Goal: Use online tool/utility: Utilize a website feature to perform a specific function

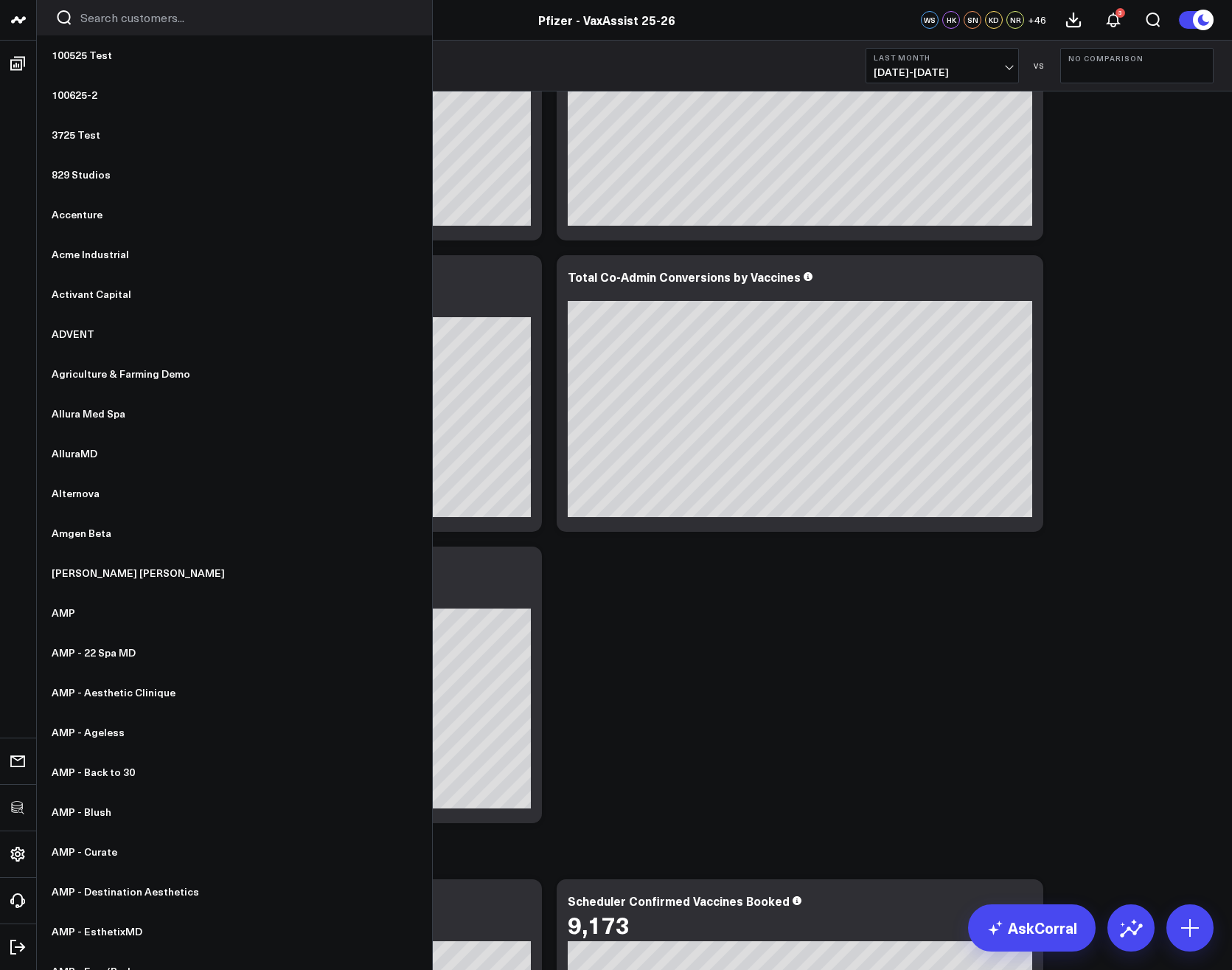
click at [123, 19] on input "Search customers input" at bounding box center [247, 17] width 333 height 16
click at [134, 10] on input "Search customers input" at bounding box center [247, 17] width 333 height 16
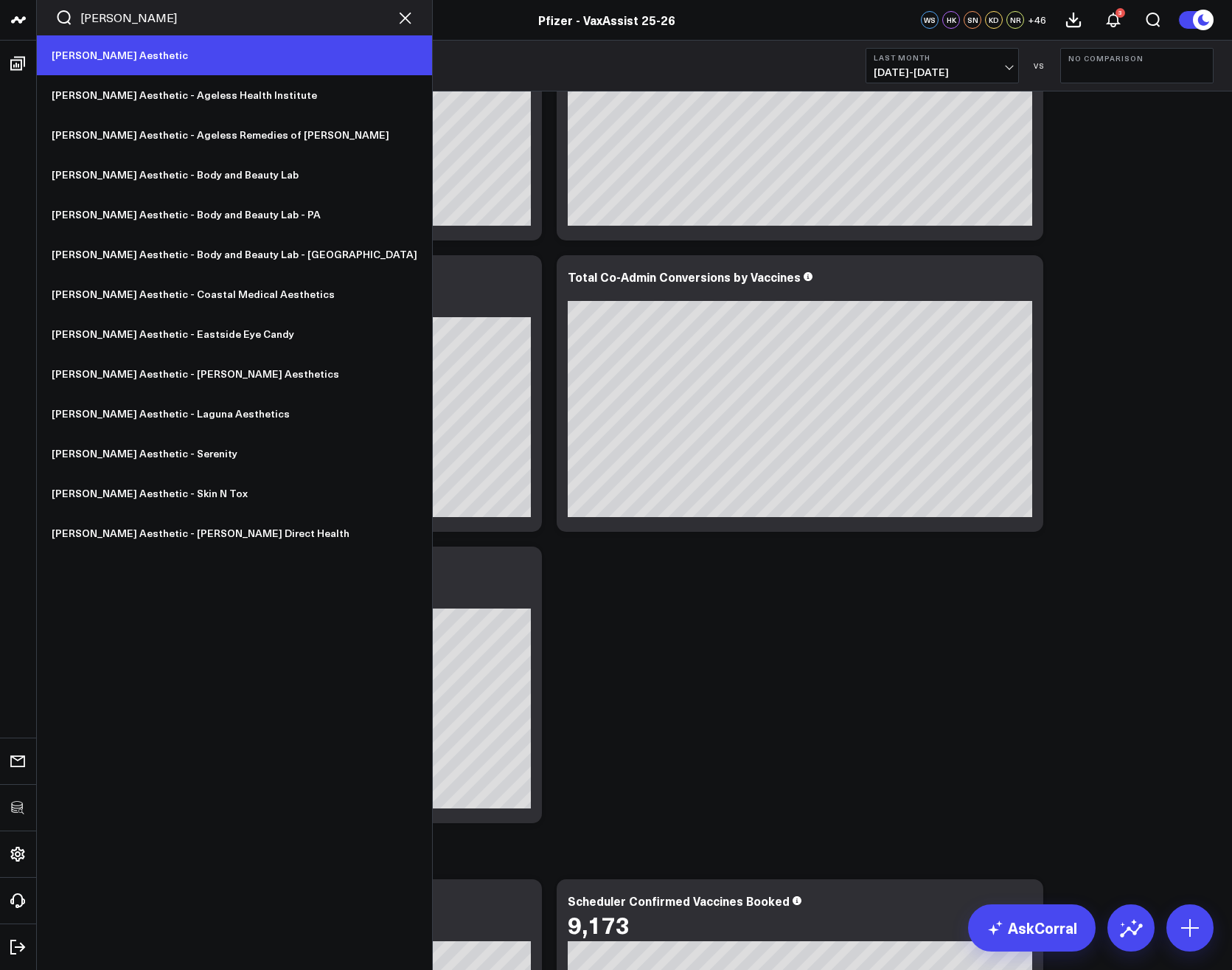
type input "ann"
click at [132, 62] on link "[PERSON_NAME] Aesthetic" at bounding box center [234, 55] width 396 height 39
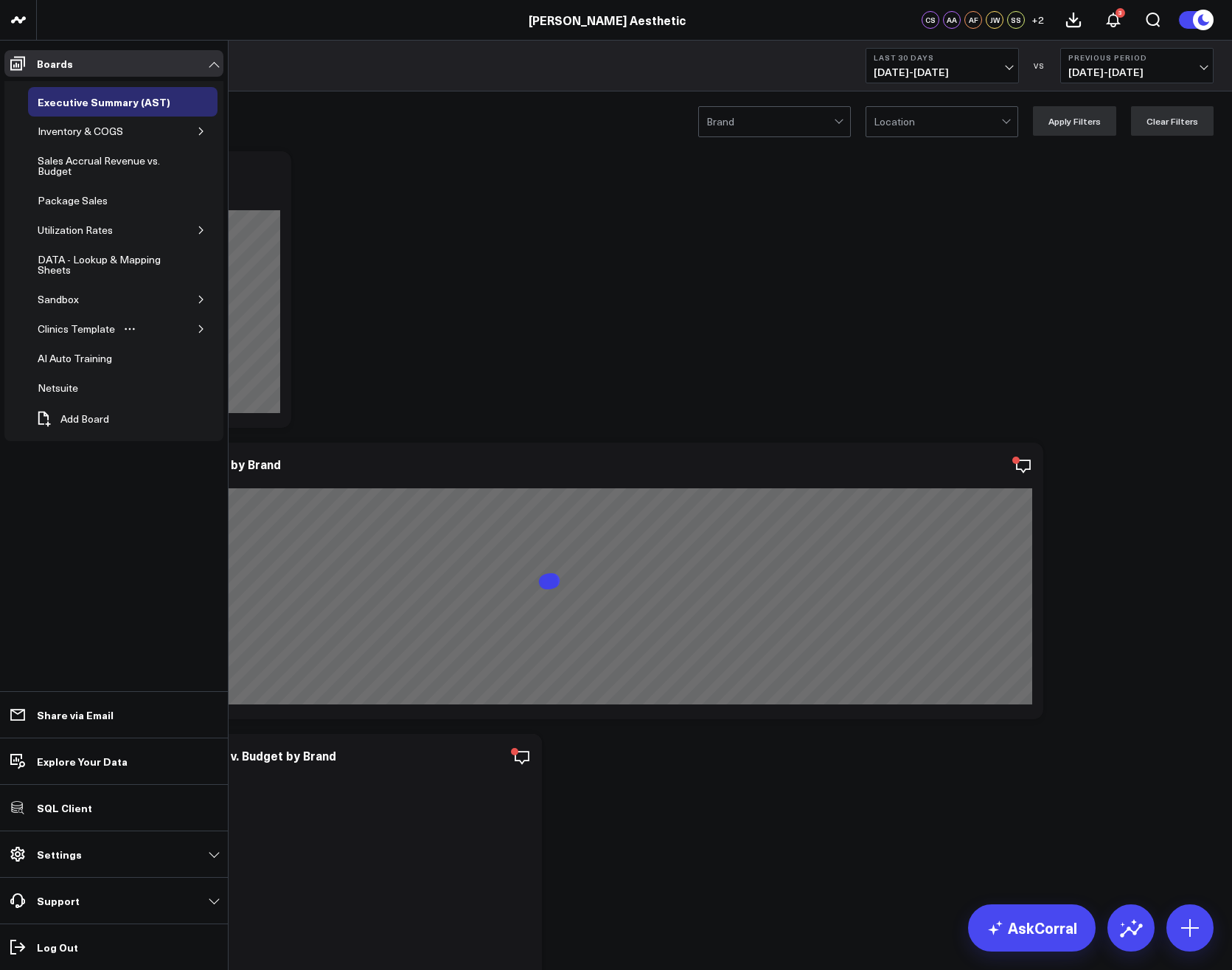
click at [204, 330] on icon "button" at bounding box center [201, 328] width 9 height 9
click at [196, 363] on icon "button" at bounding box center [192, 363] width 9 height 9
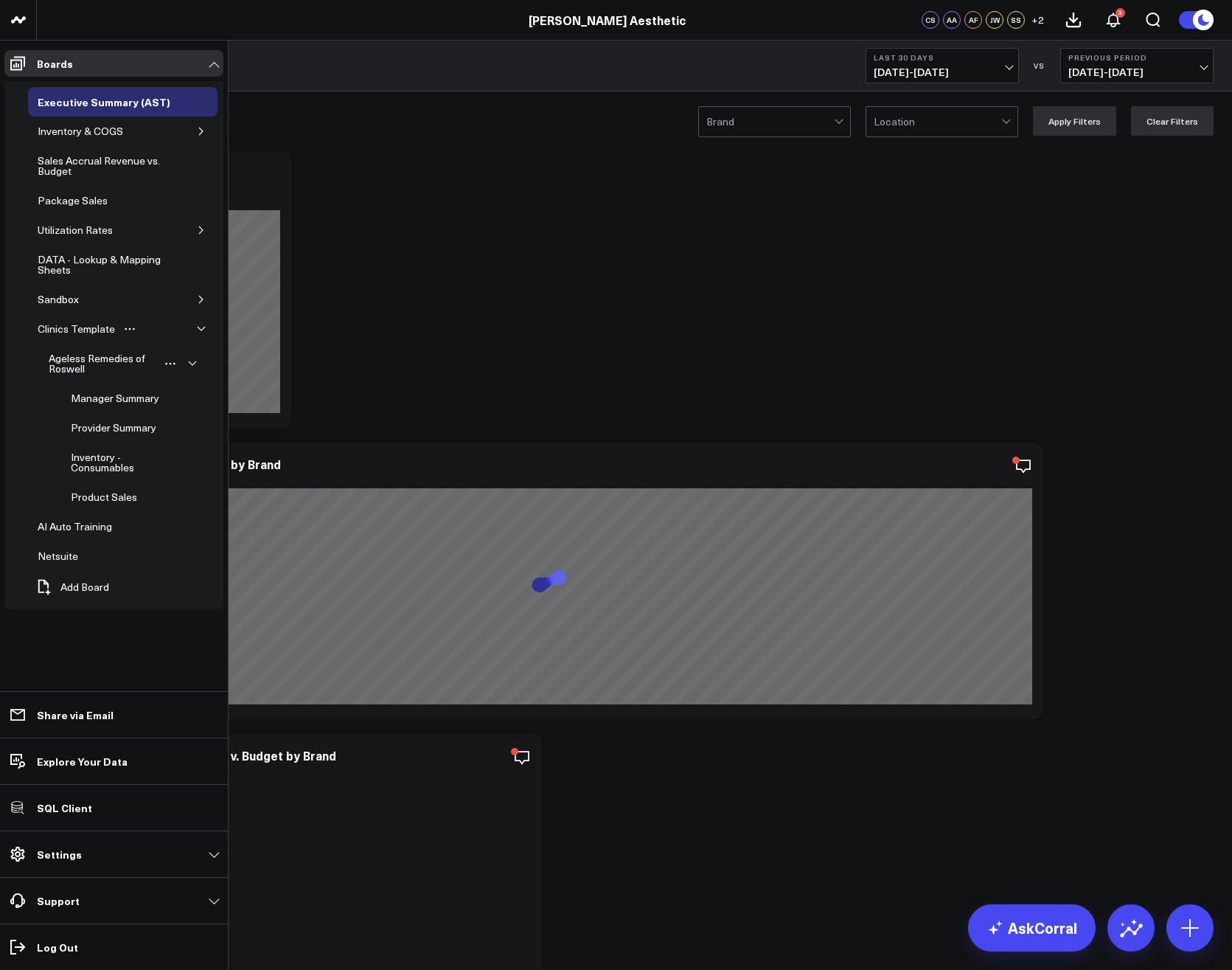
drag, startPoint x: 101, startPoint y: 427, endPoint x: 580, endPoint y: 407, distance: 479.4
click at [101, 427] on div "Provider Summary" at bounding box center [113, 427] width 93 height 17
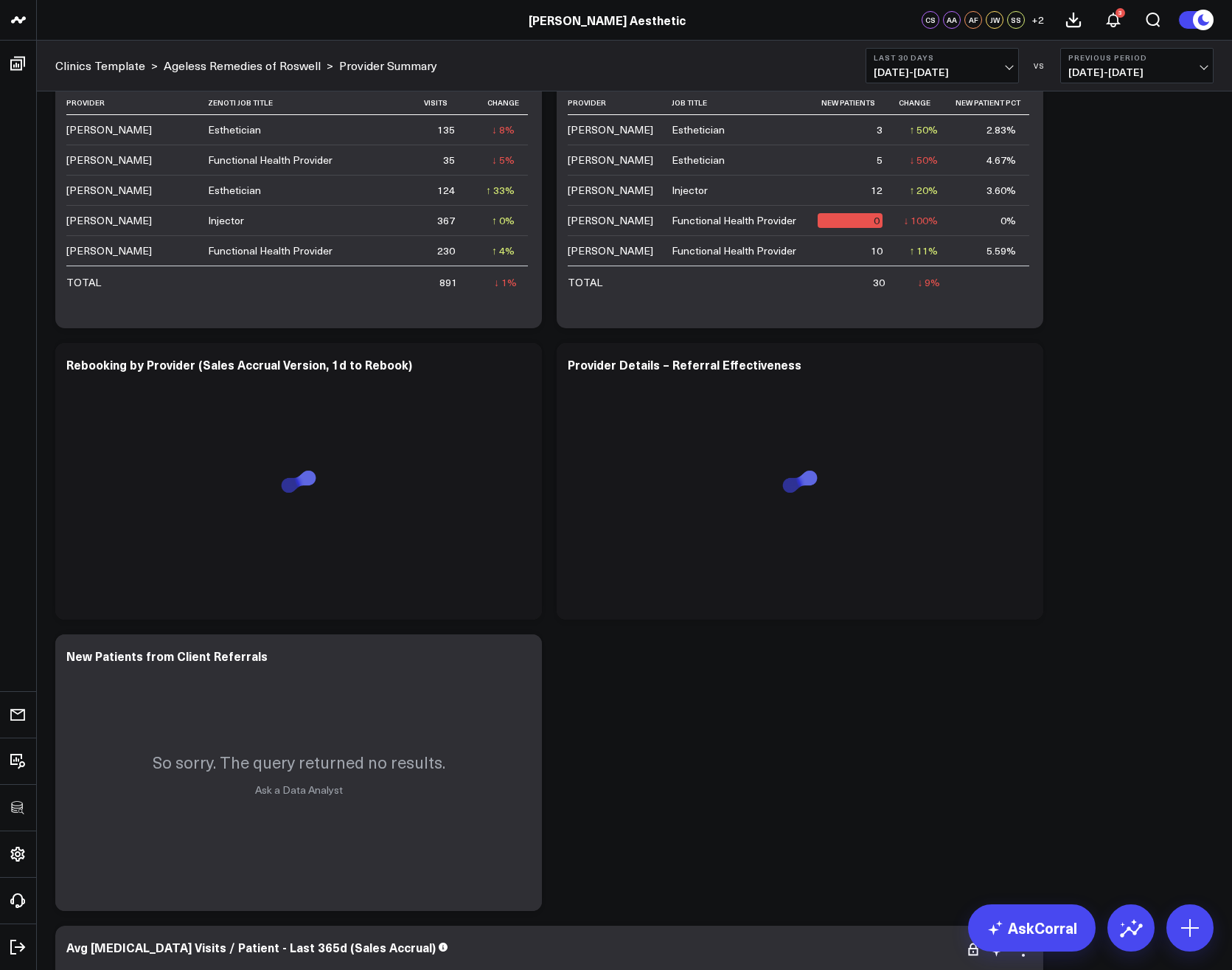
scroll to position [4001, 0]
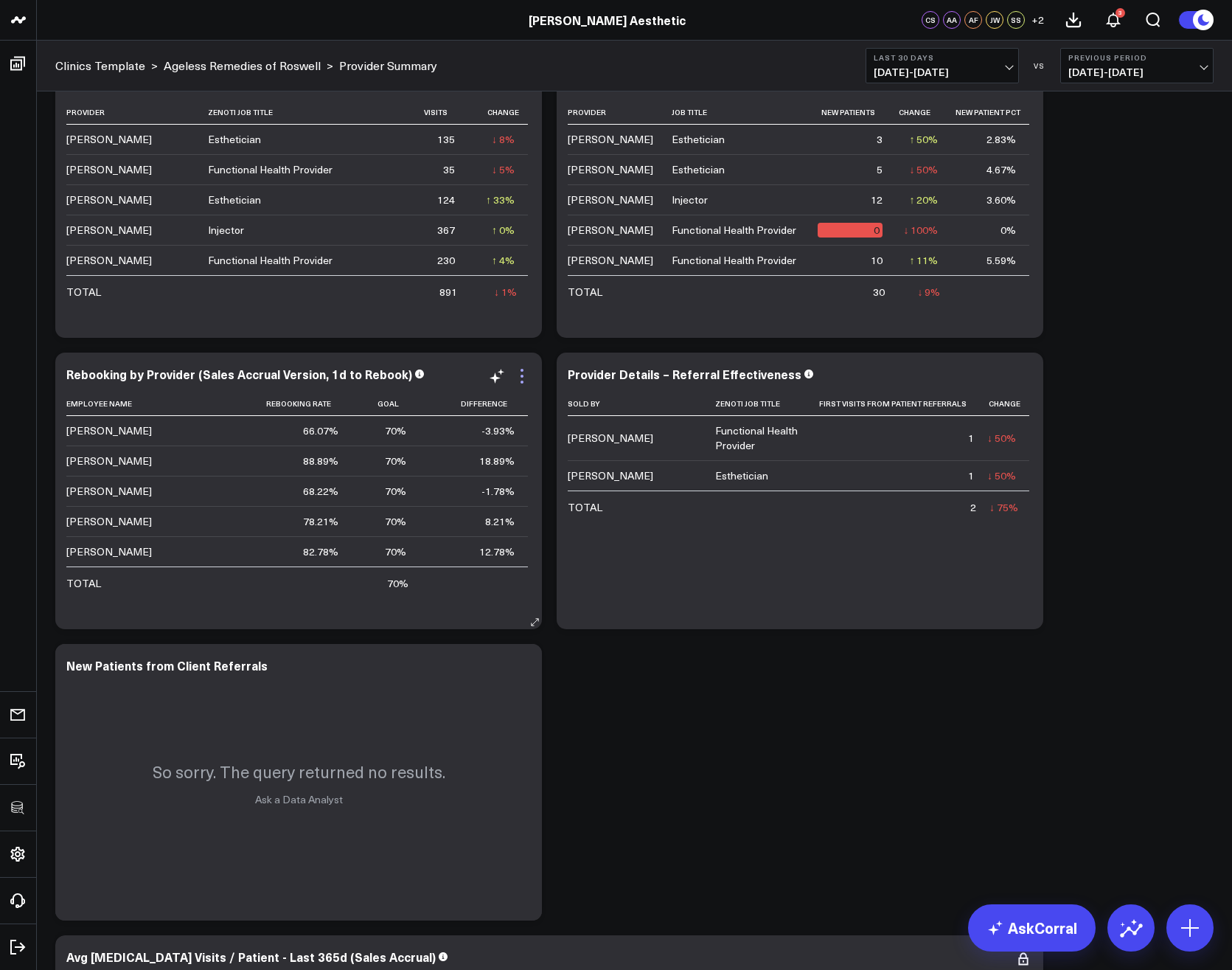
click at [524, 380] on icon at bounding box center [522, 376] width 17 height 17
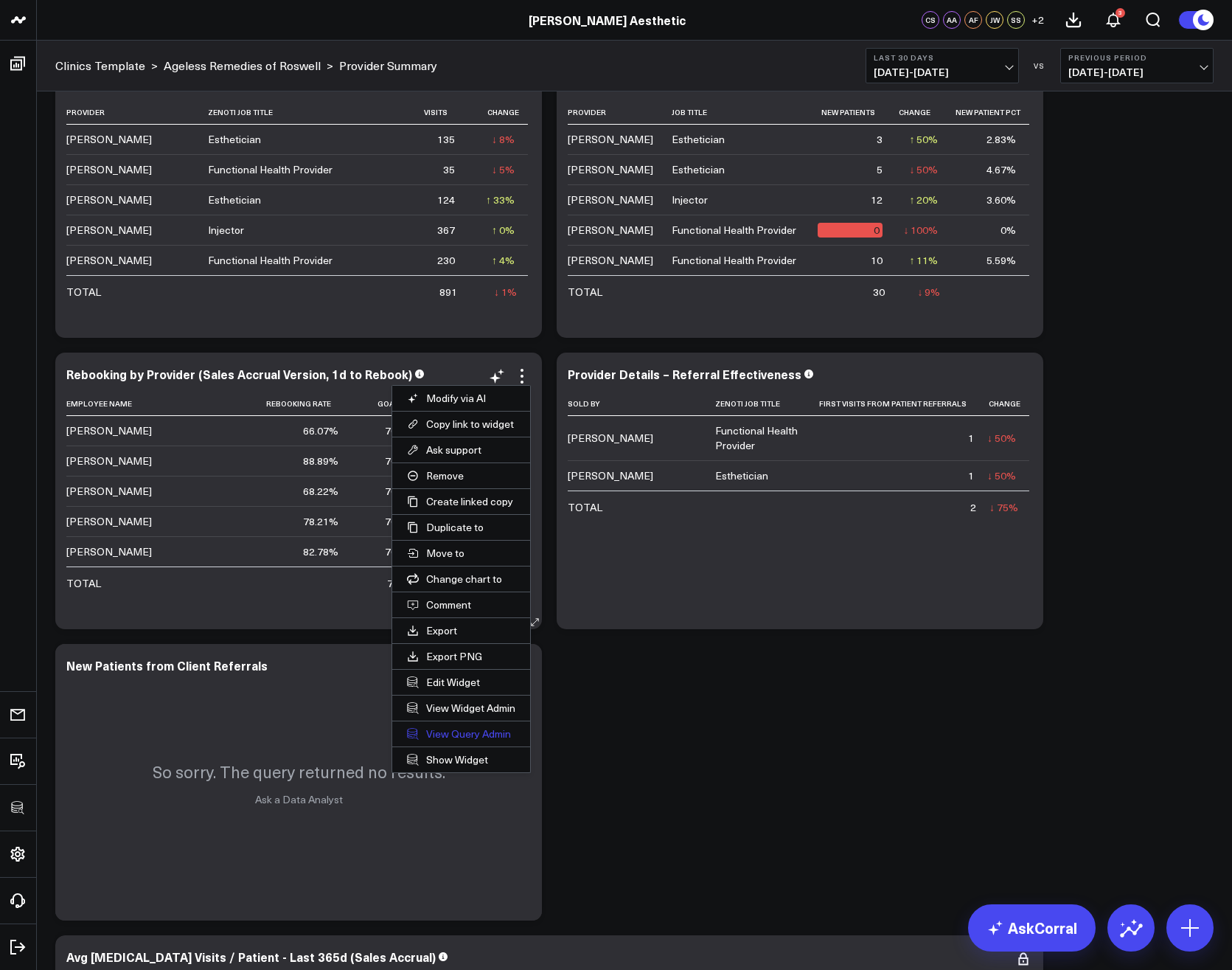
click at [465, 738] on link "View Query Admin" at bounding box center [462, 734] width 138 height 25
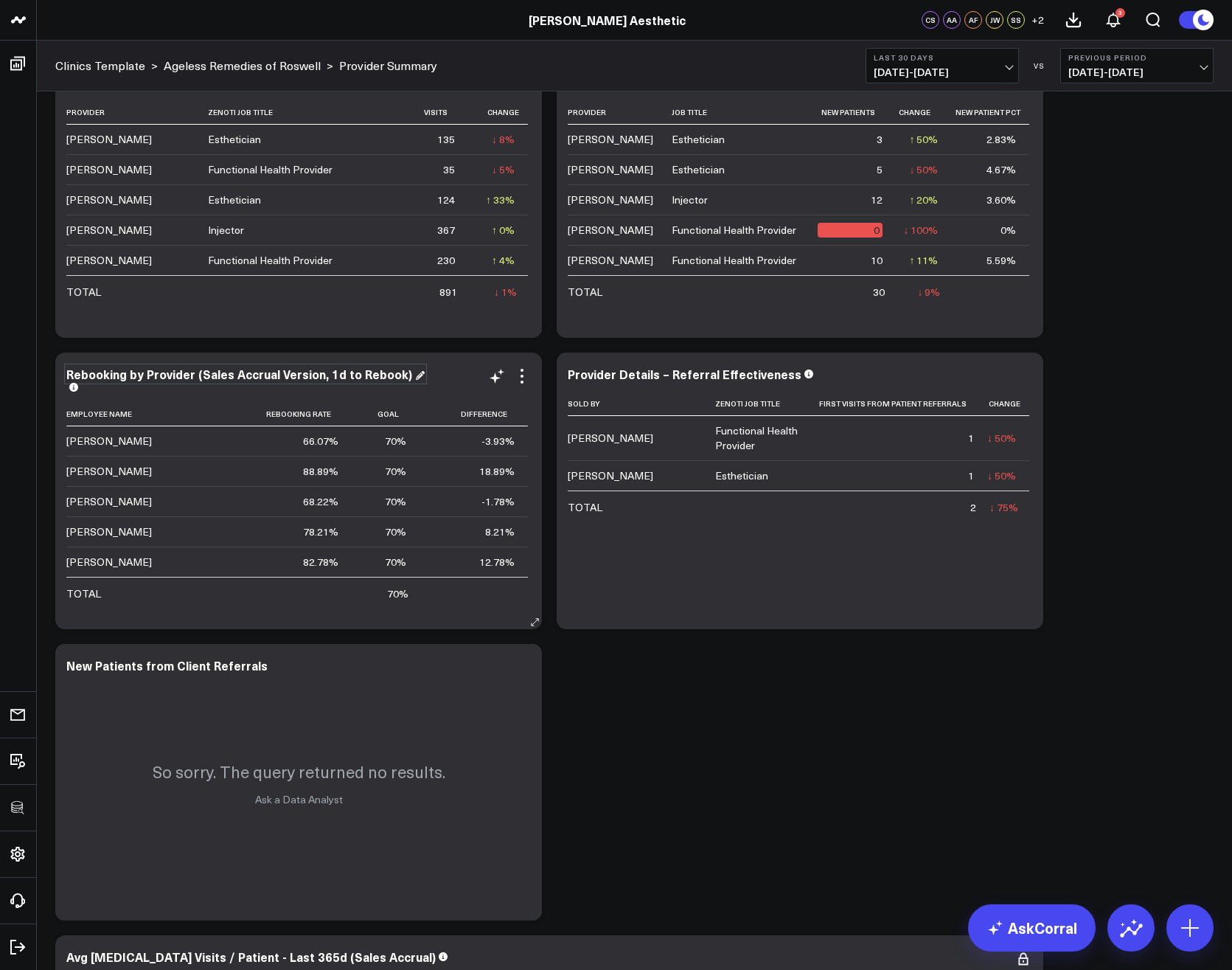
click at [341, 377] on div "Rebooking by Provider (Sales Accrual Version, 1d to Rebook)" at bounding box center [245, 374] width 358 height 16
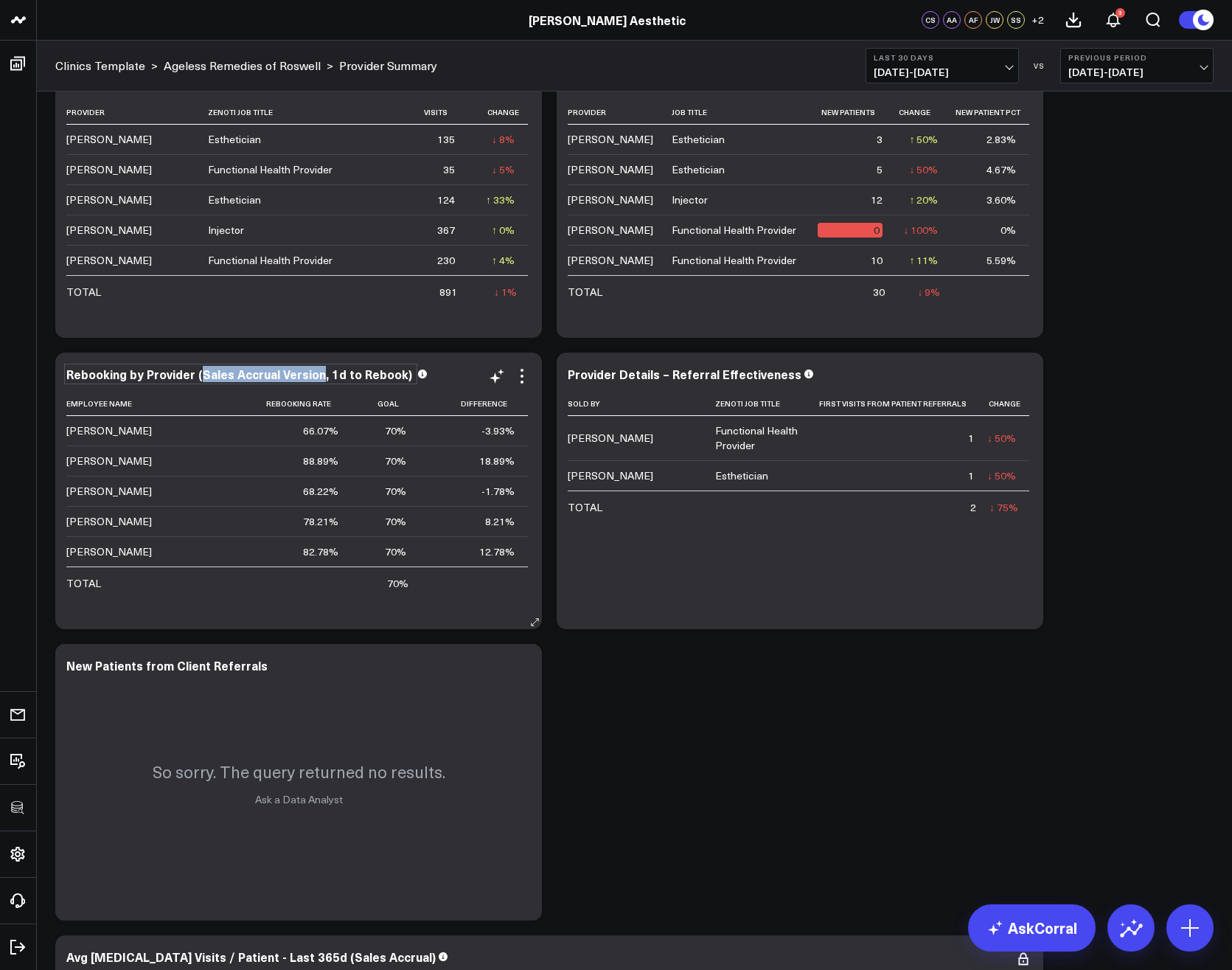
drag, startPoint x: 317, startPoint y: 375, endPoint x: 196, endPoint y: 374, distance: 121.0
click at [196, 374] on div "Rebooking by Provider (Sales Accrual Version, 1d to Rebook)" at bounding box center [240, 374] width 349 height 16
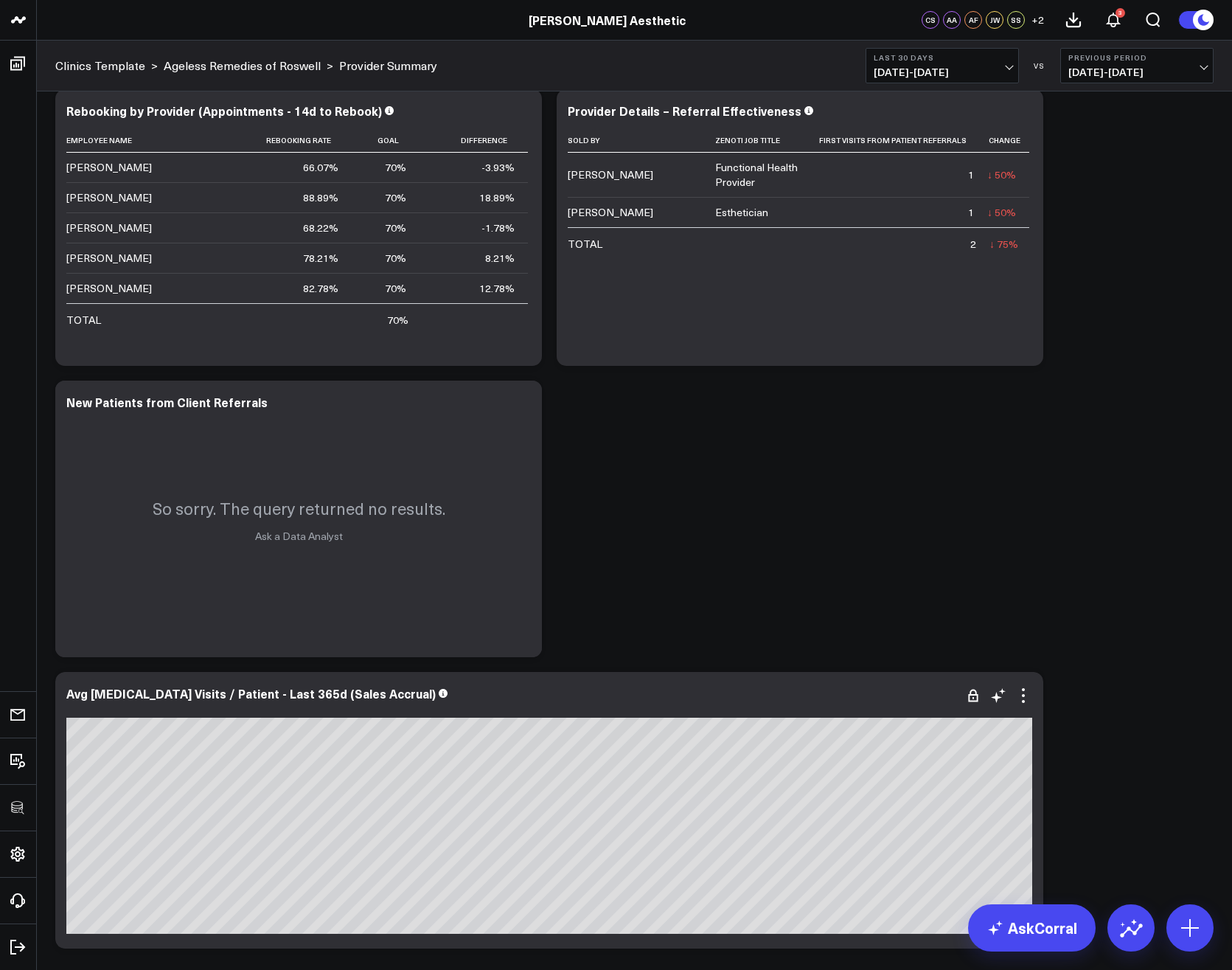
scroll to position [4339, 0]
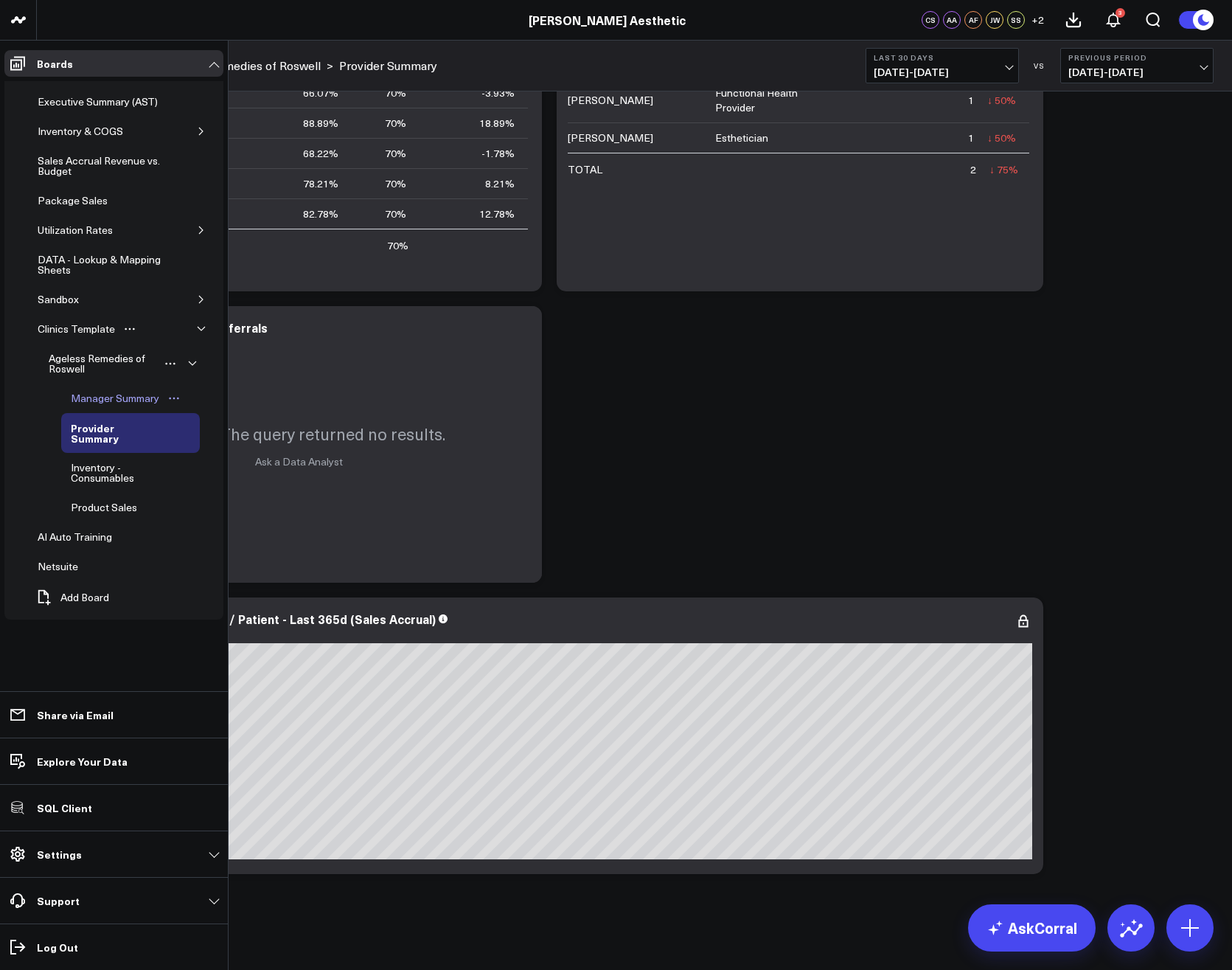
click at [116, 390] on div "Manager Summary" at bounding box center [115, 398] width 96 height 17
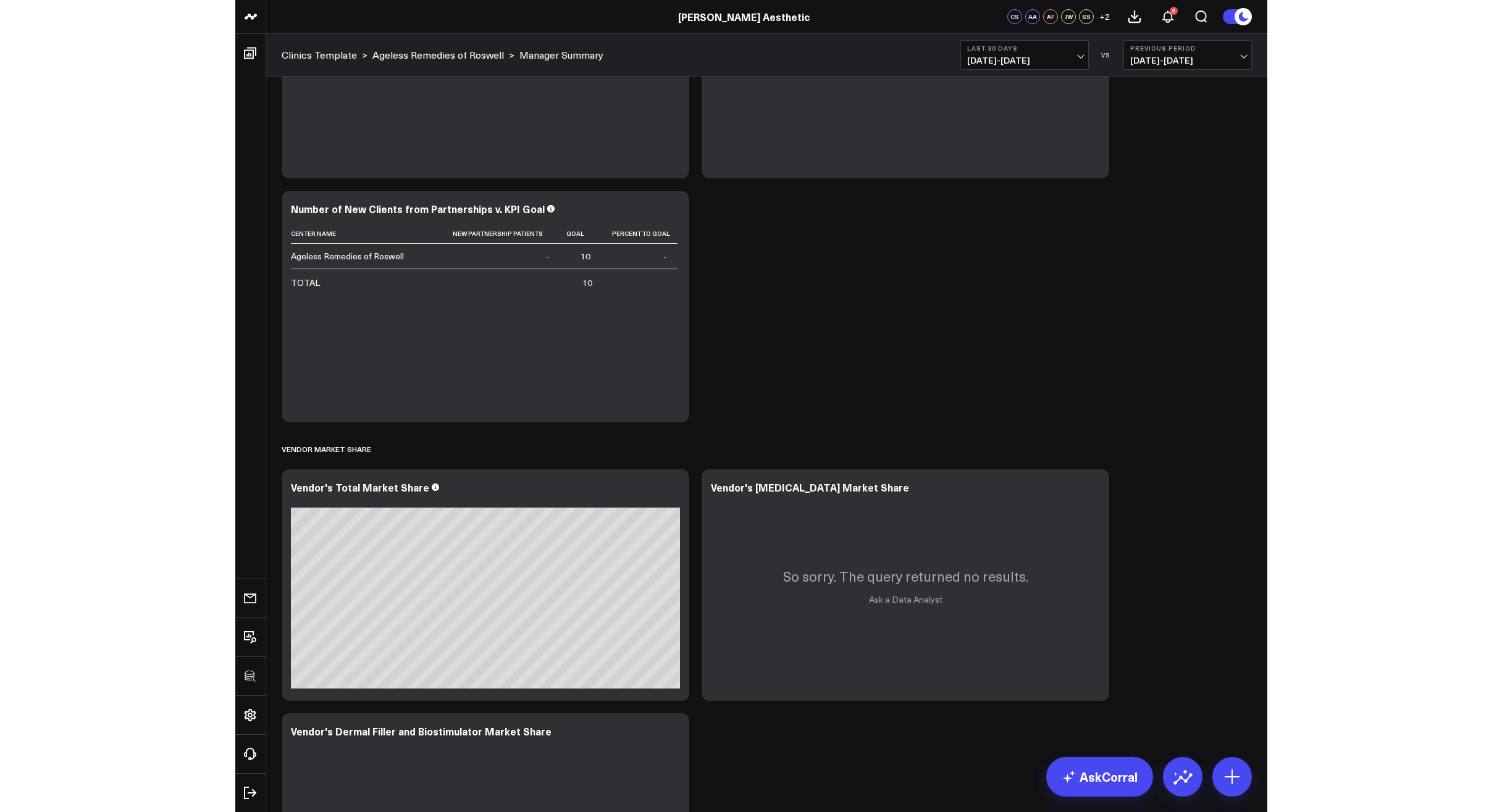
scroll to position [4280, 0]
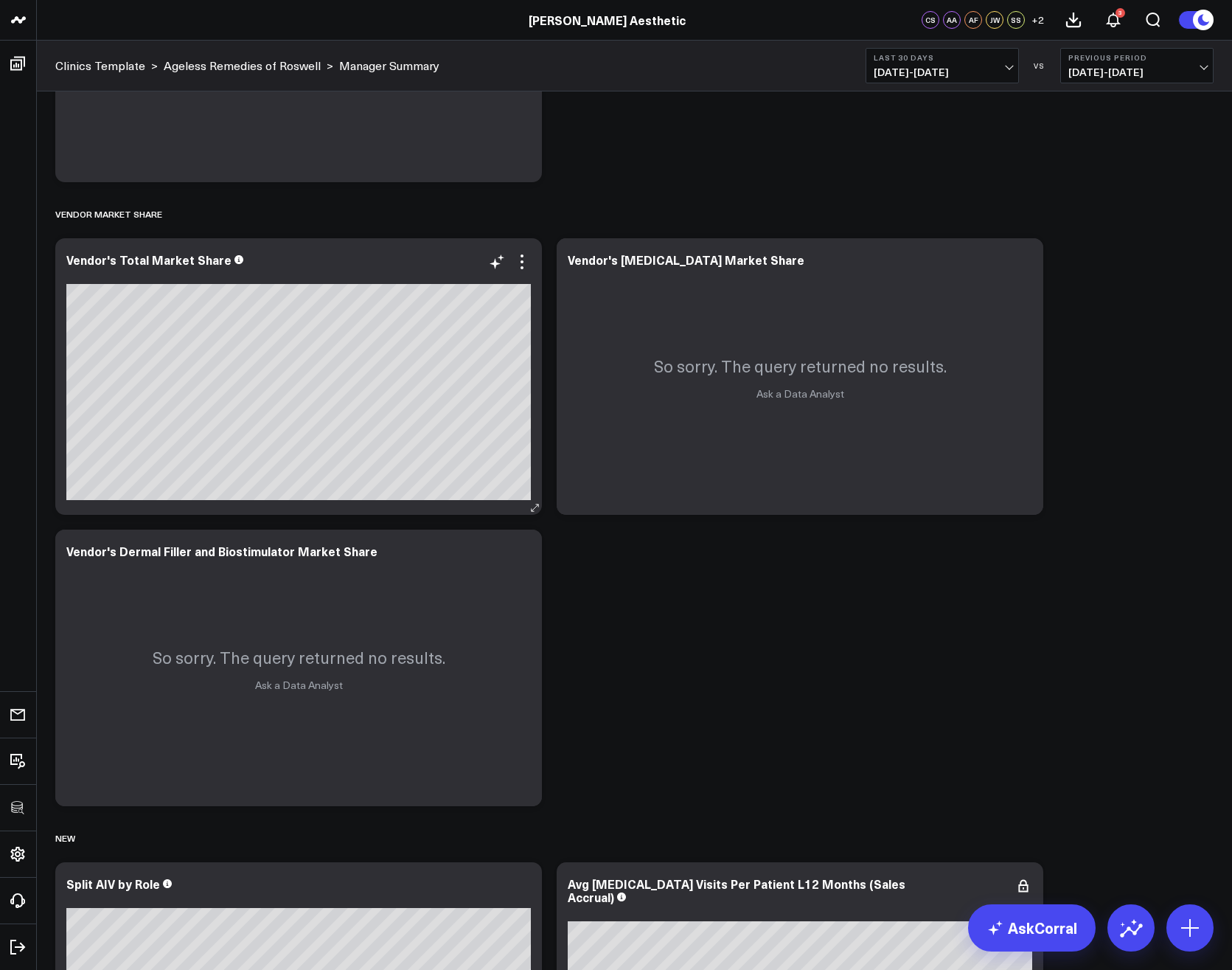
drag, startPoint x: 519, startPoint y: 258, endPoint x: 520, endPoint y: 287, distance: 29.0
click at [519, 259] on icon at bounding box center [522, 261] width 17 height 17
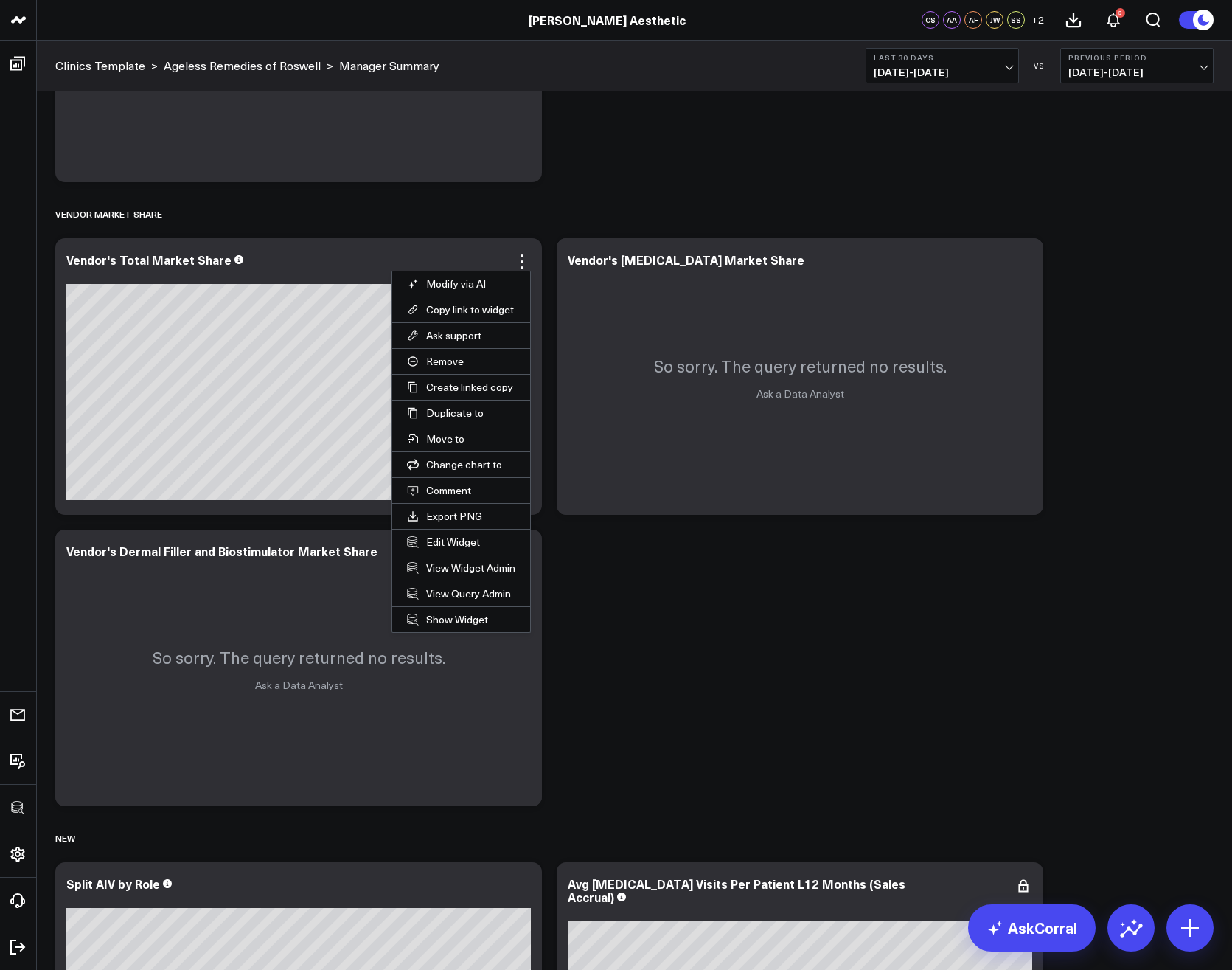
click at [449, 542] on button "Edit Widget" at bounding box center [462, 542] width 138 height 25
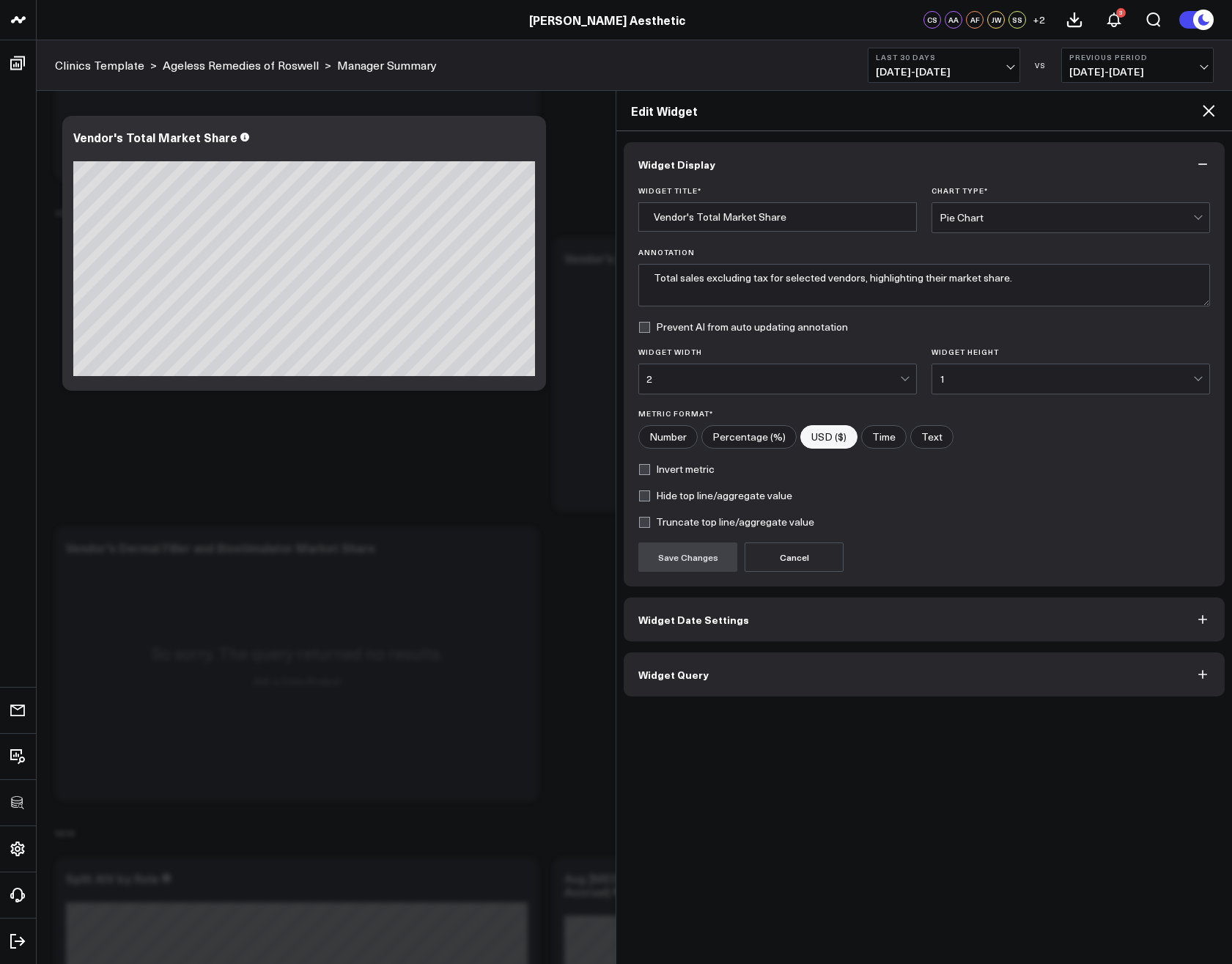
click at [779, 667] on button "Widget Query" at bounding box center [925, 675] width 601 height 44
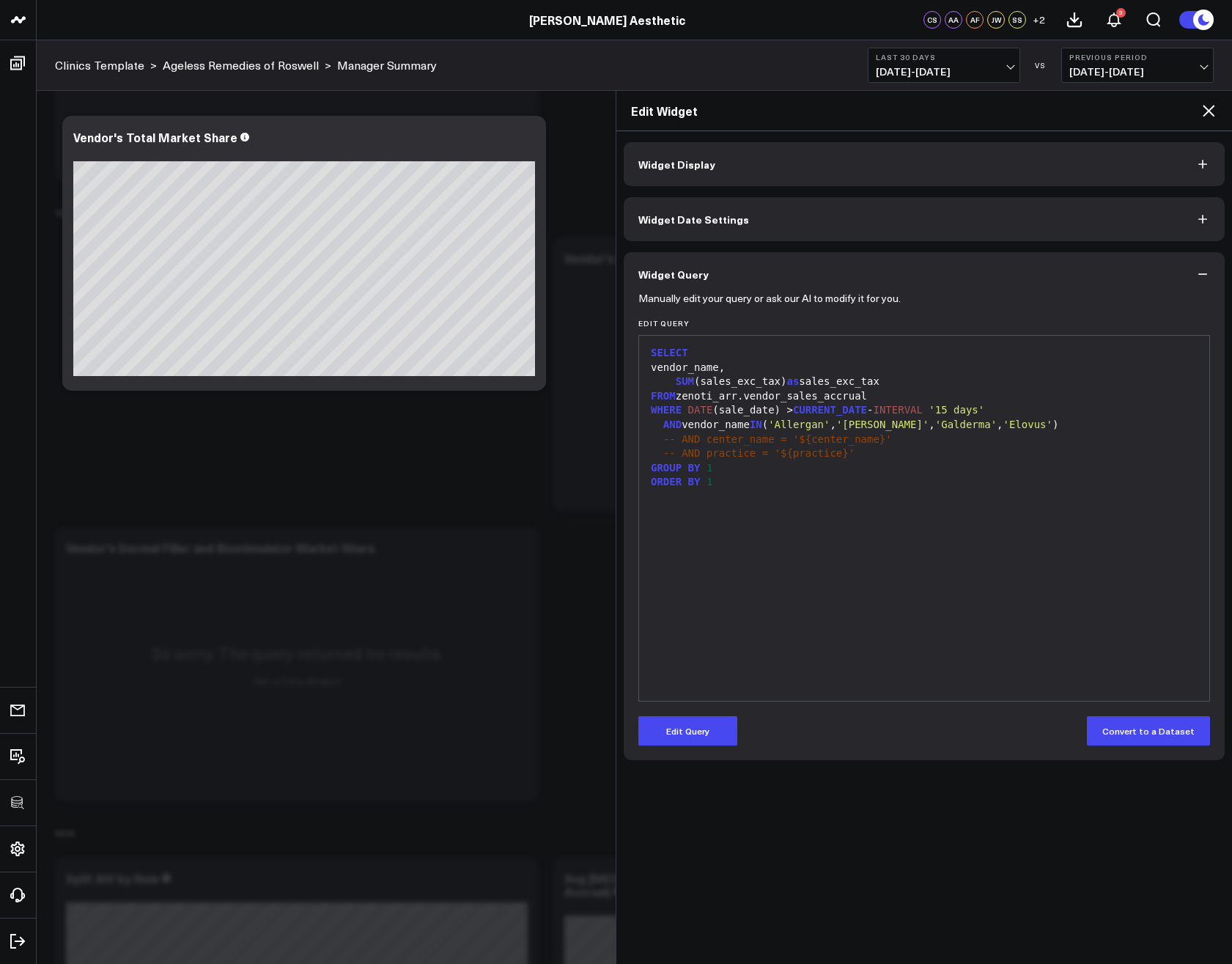
click at [1205, 109] on icon at bounding box center [1208, 111] width 11 height 11
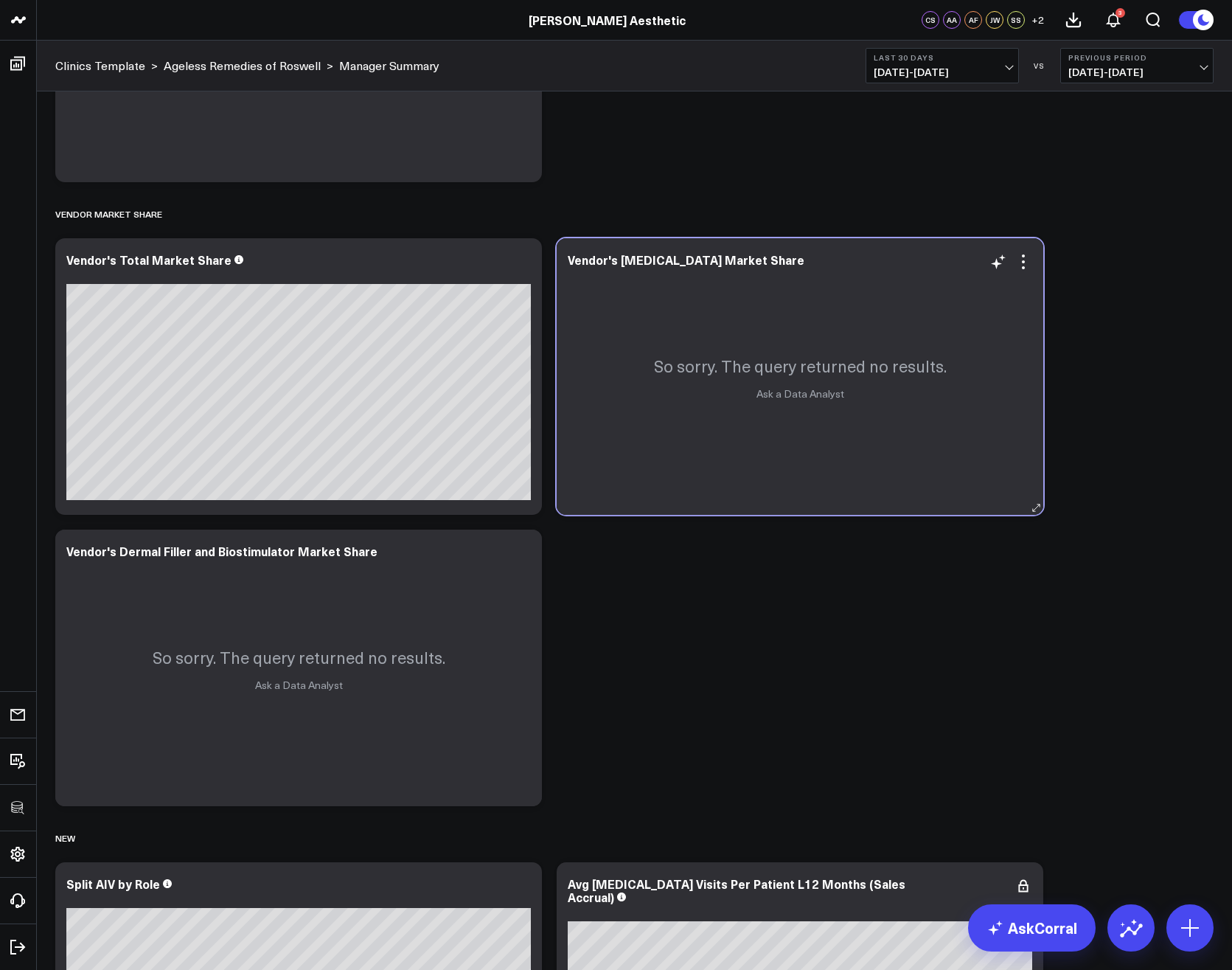
click at [1033, 263] on div "So sorry. The query returned no results. Ask a Data Analyst" at bounding box center [800, 376] width 487 height 277
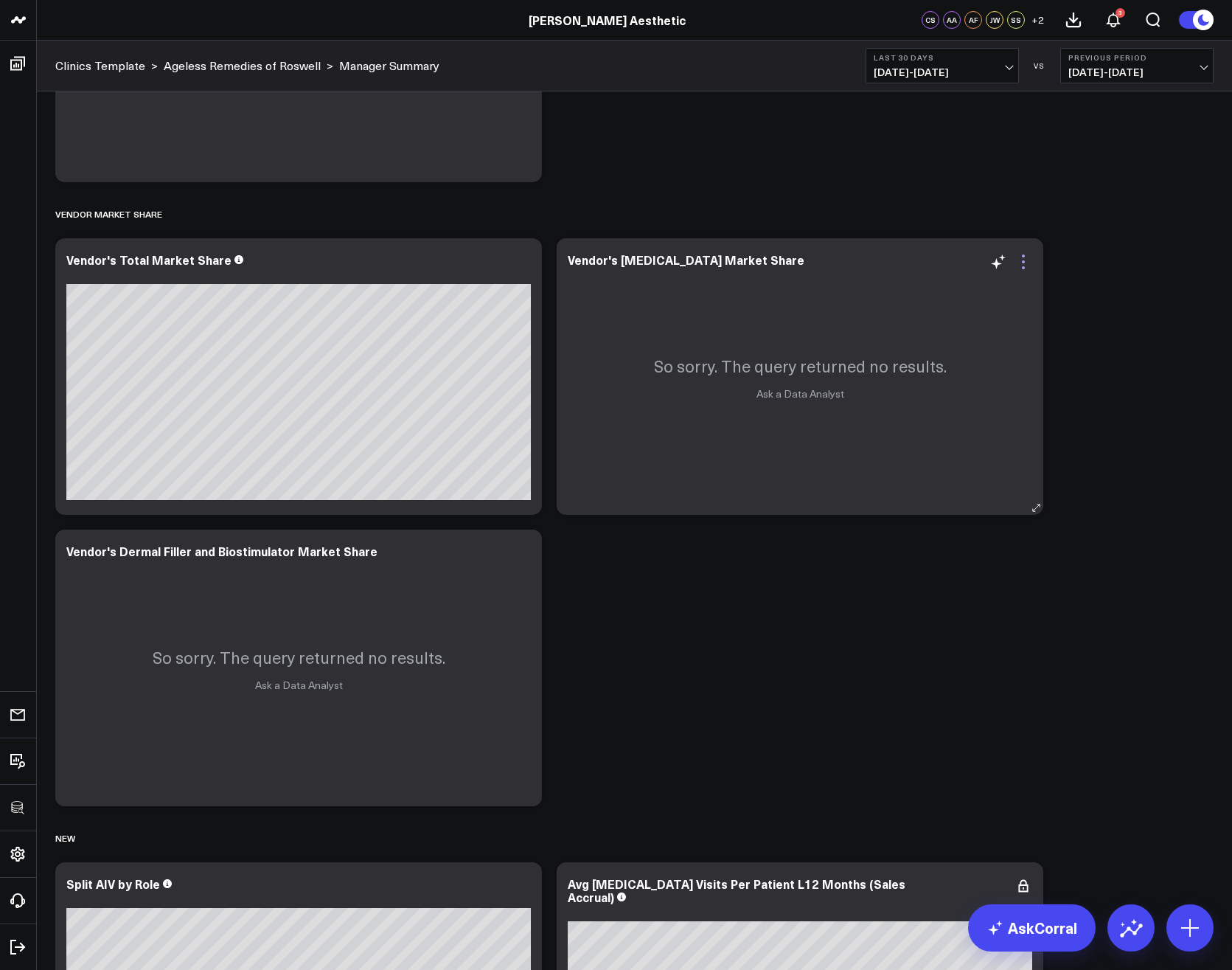
click at [1027, 262] on icon at bounding box center [1024, 261] width 17 height 17
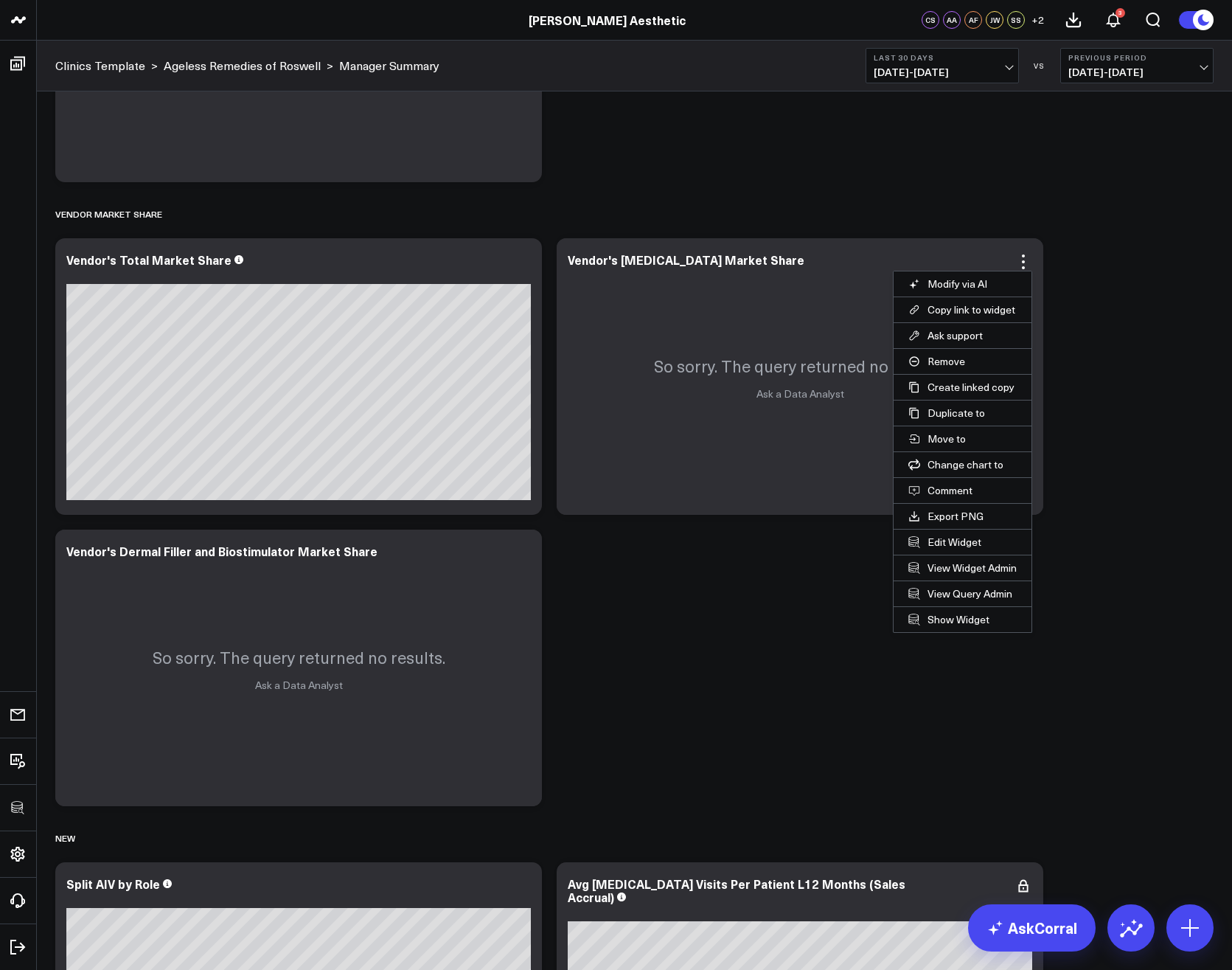
click at [959, 540] on button "Edit Widget" at bounding box center [963, 542] width 138 height 25
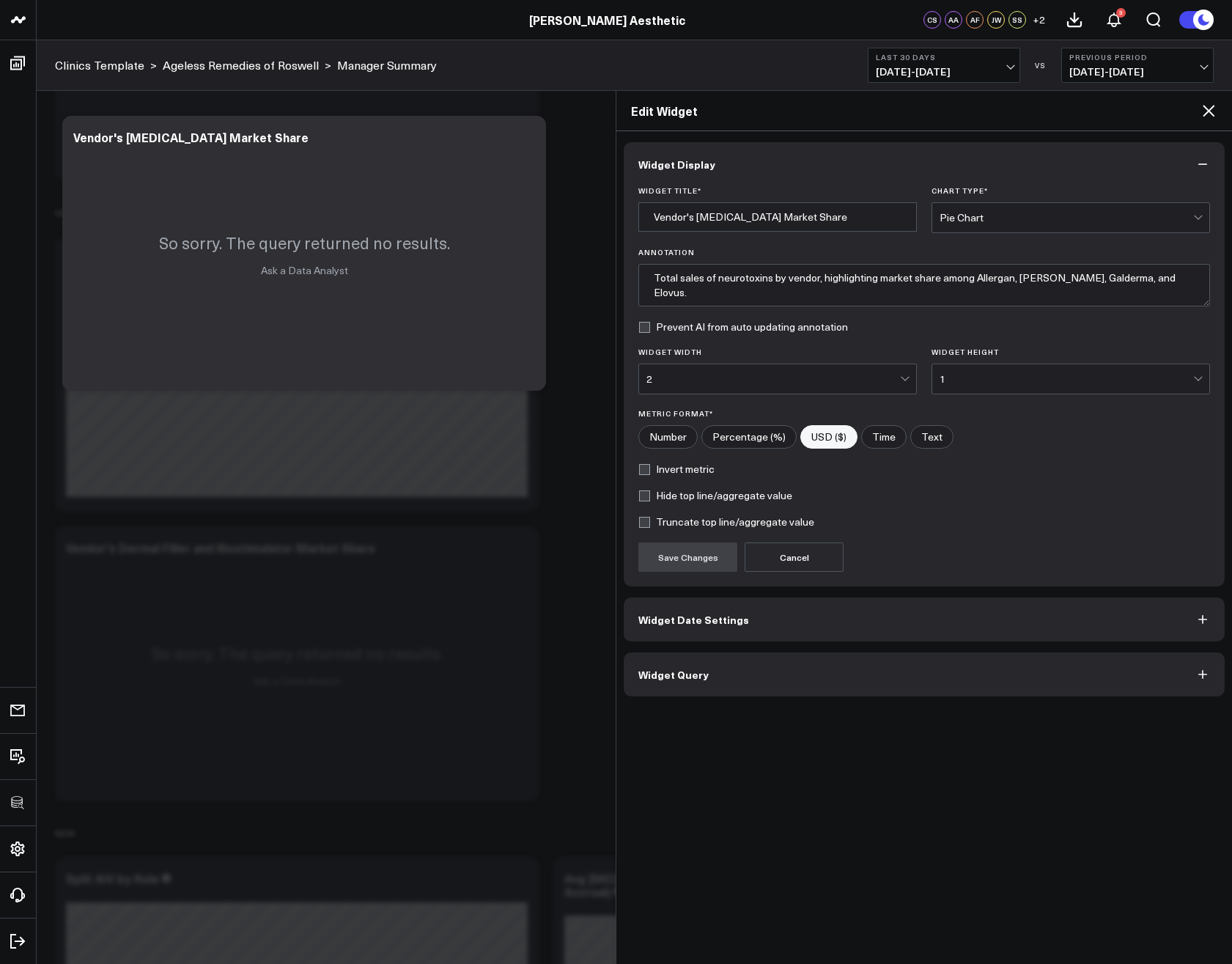
click at [782, 668] on button "Widget Query" at bounding box center [925, 675] width 601 height 44
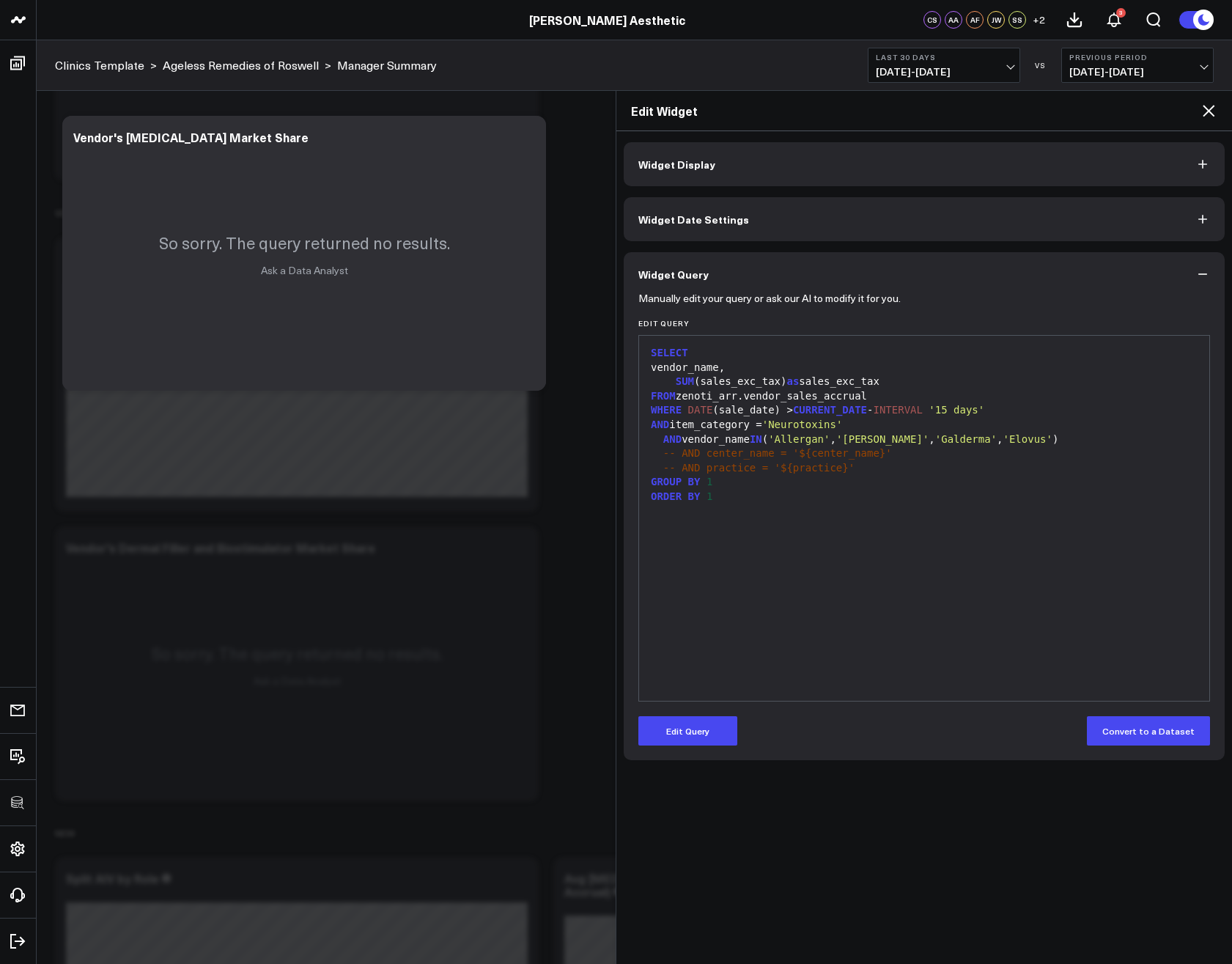
click at [1201, 115] on icon at bounding box center [1208, 111] width 17 height 17
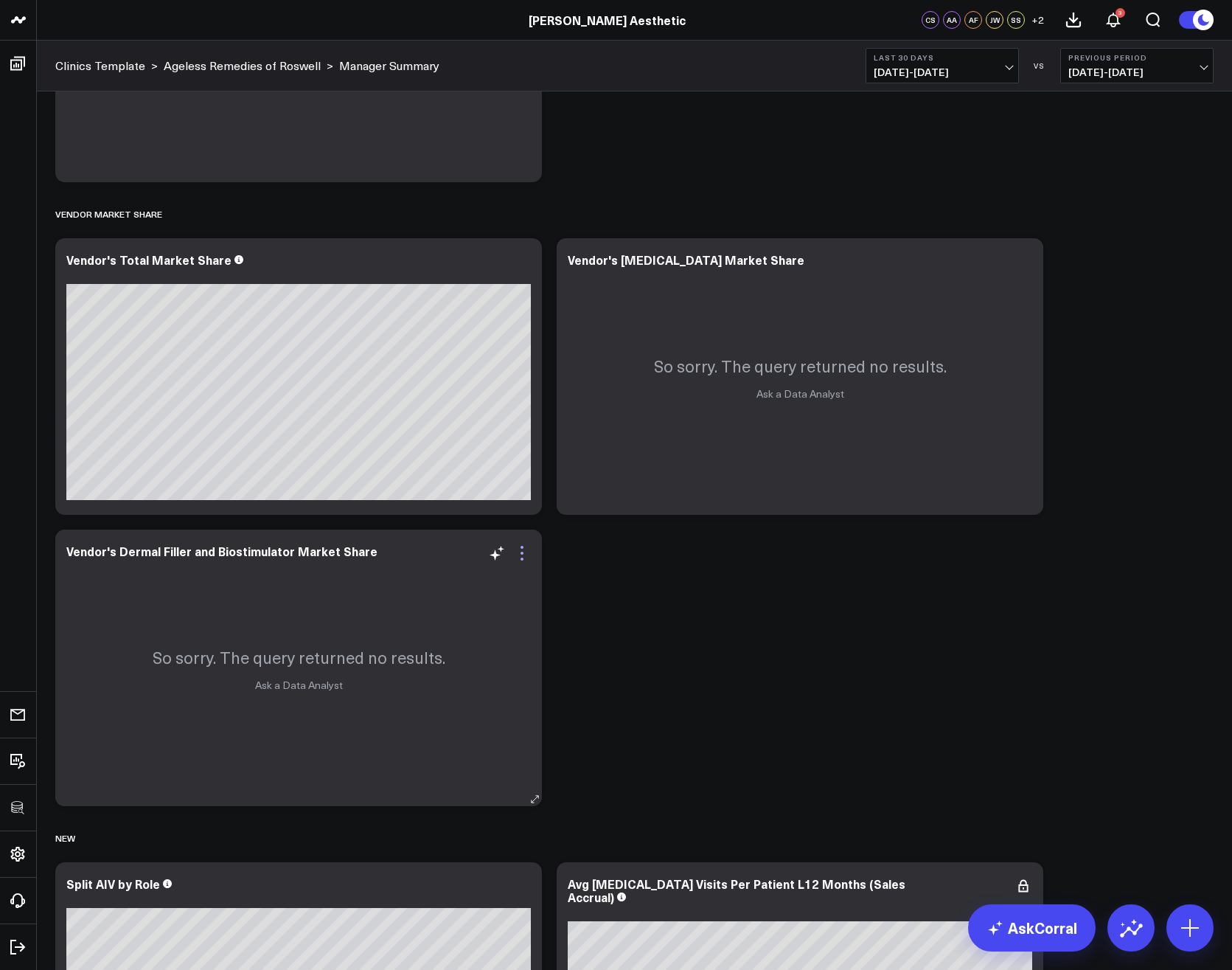
click at [526, 555] on icon at bounding box center [522, 553] width 17 height 17
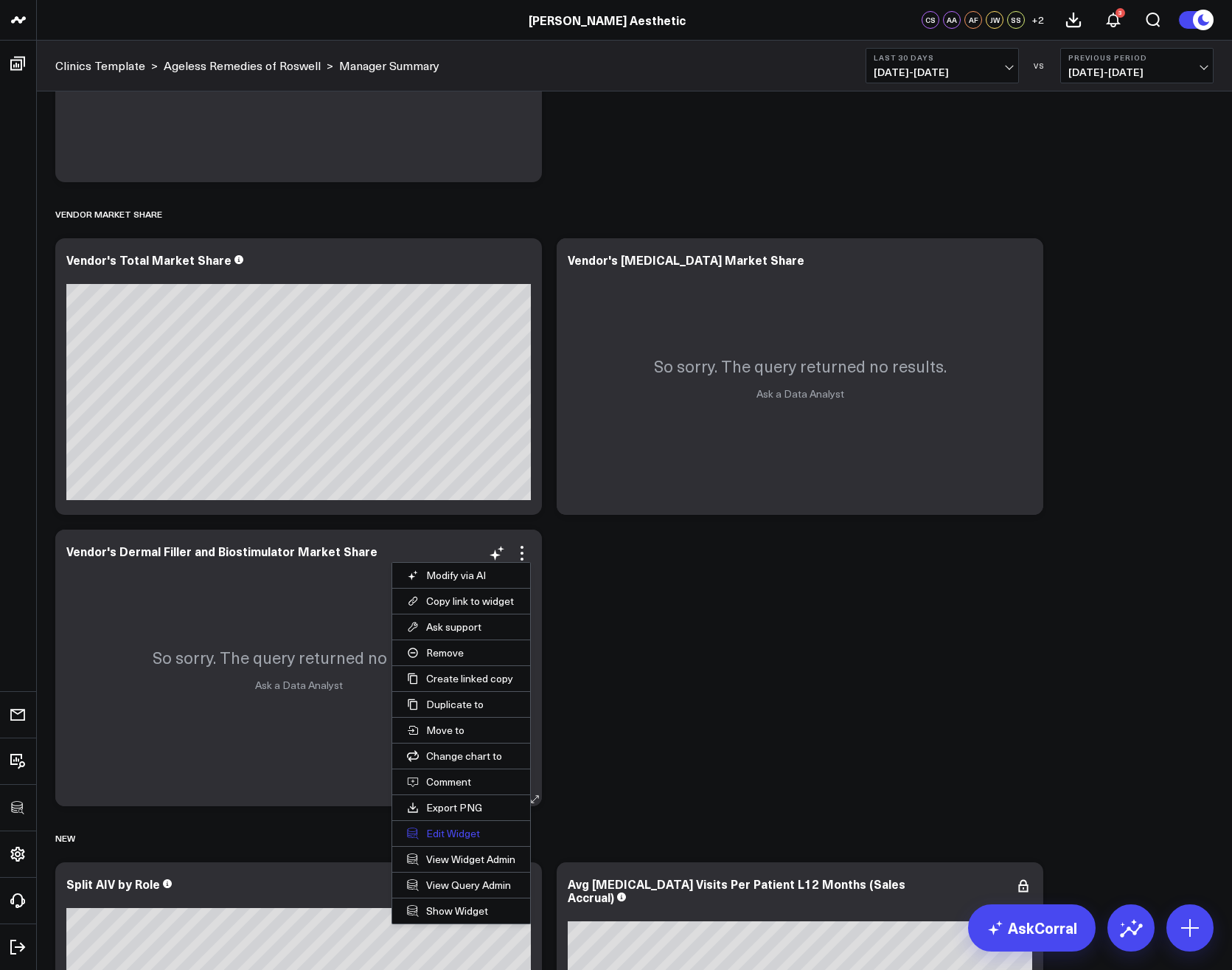
click at [447, 830] on button "Edit Widget" at bounding box center [462, 834] width 138 height 25
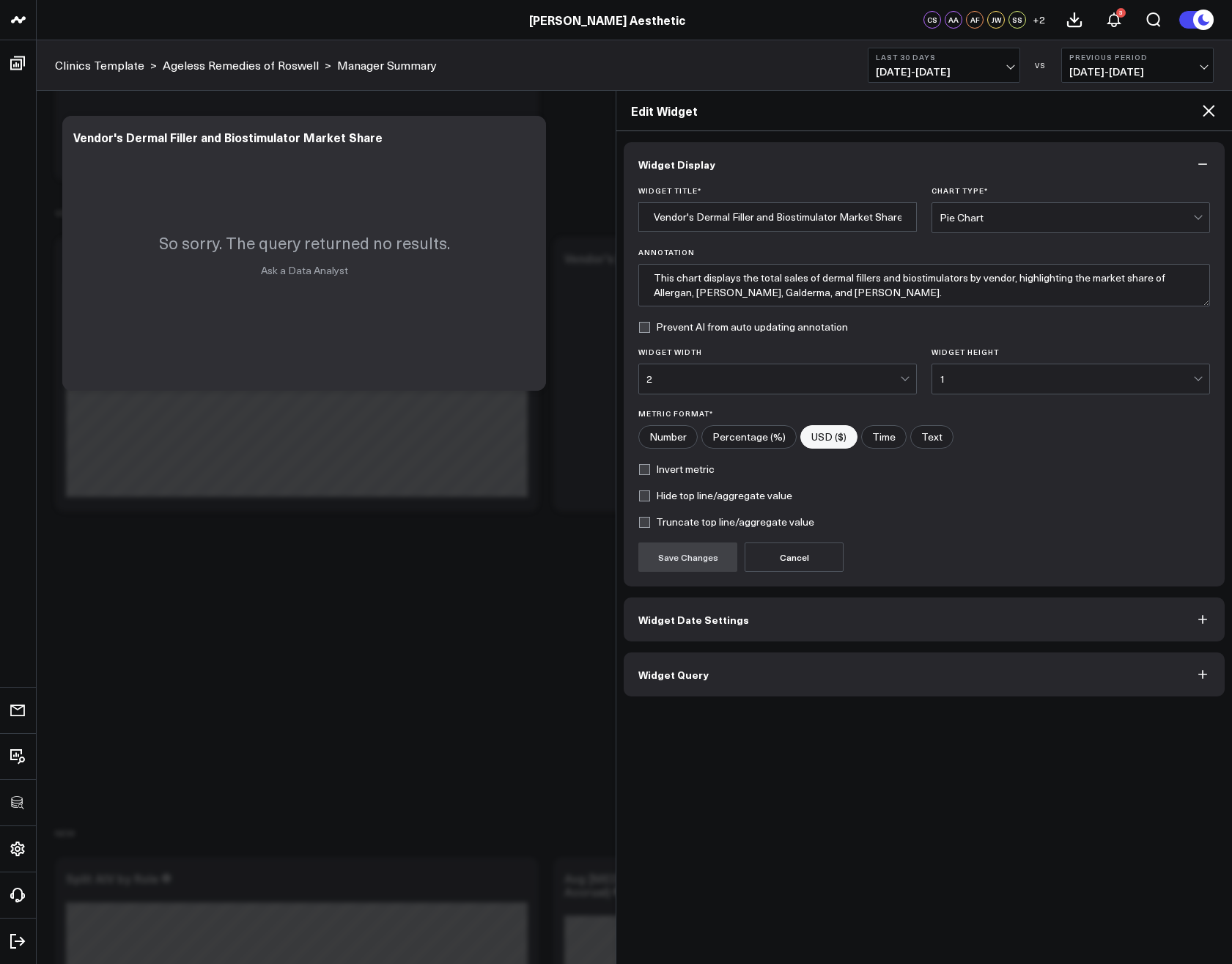
click at [781, 686] on button "Widget Query" at bounding box center [925, 675] width 601 height 44
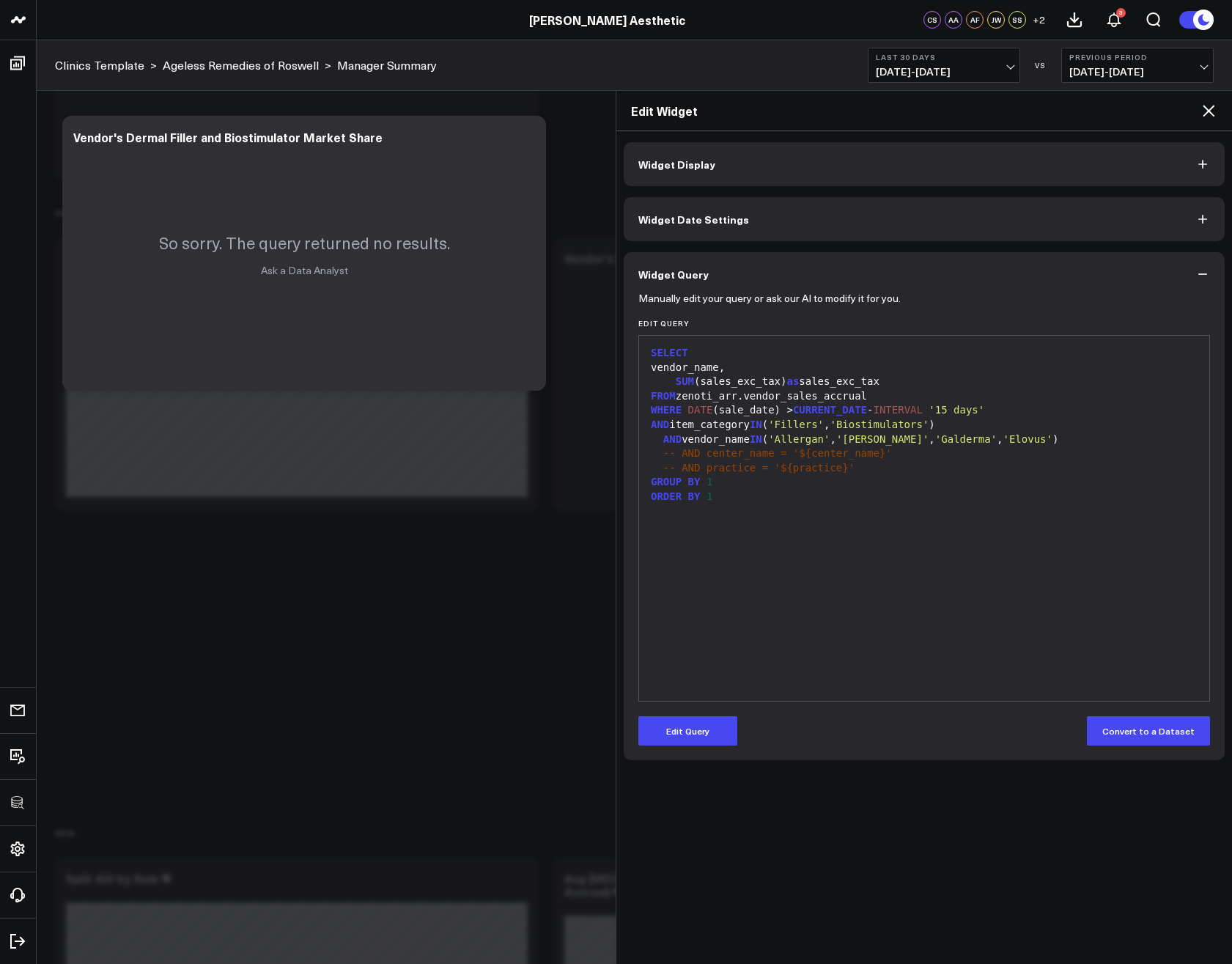
click at [1033, 403] on div "FROM zenoti_arr.vendor_sales_accrual" at bounding box center [924, 396] width 555 height 14
click at [1210, 113] on icon at bounding box center [1208, 111] width 11 height 11
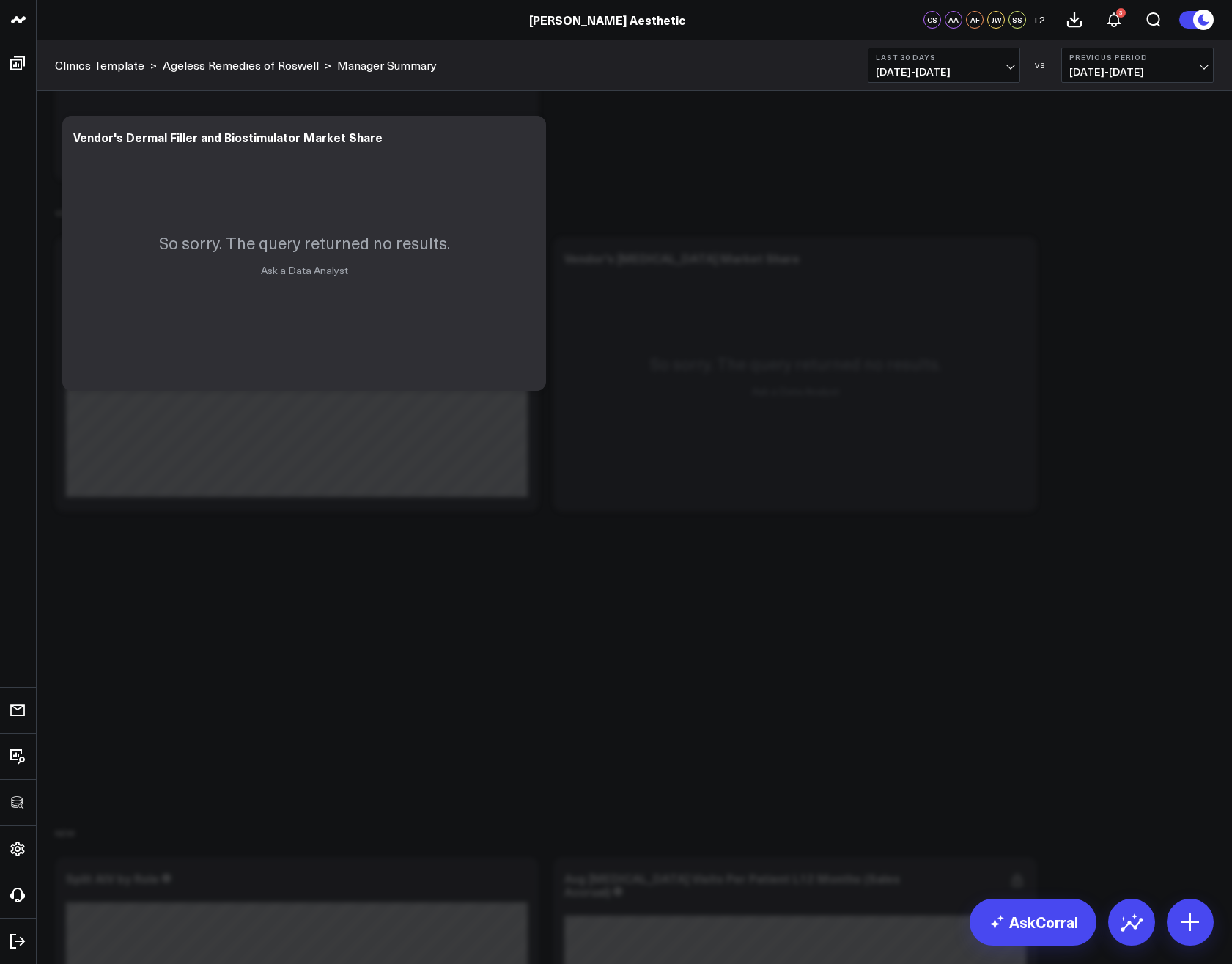
click at [981, 63] on button "Last 30 Days 09/09/25 - 10/08/25" at bounding box center [944, 65] width 153 height 35
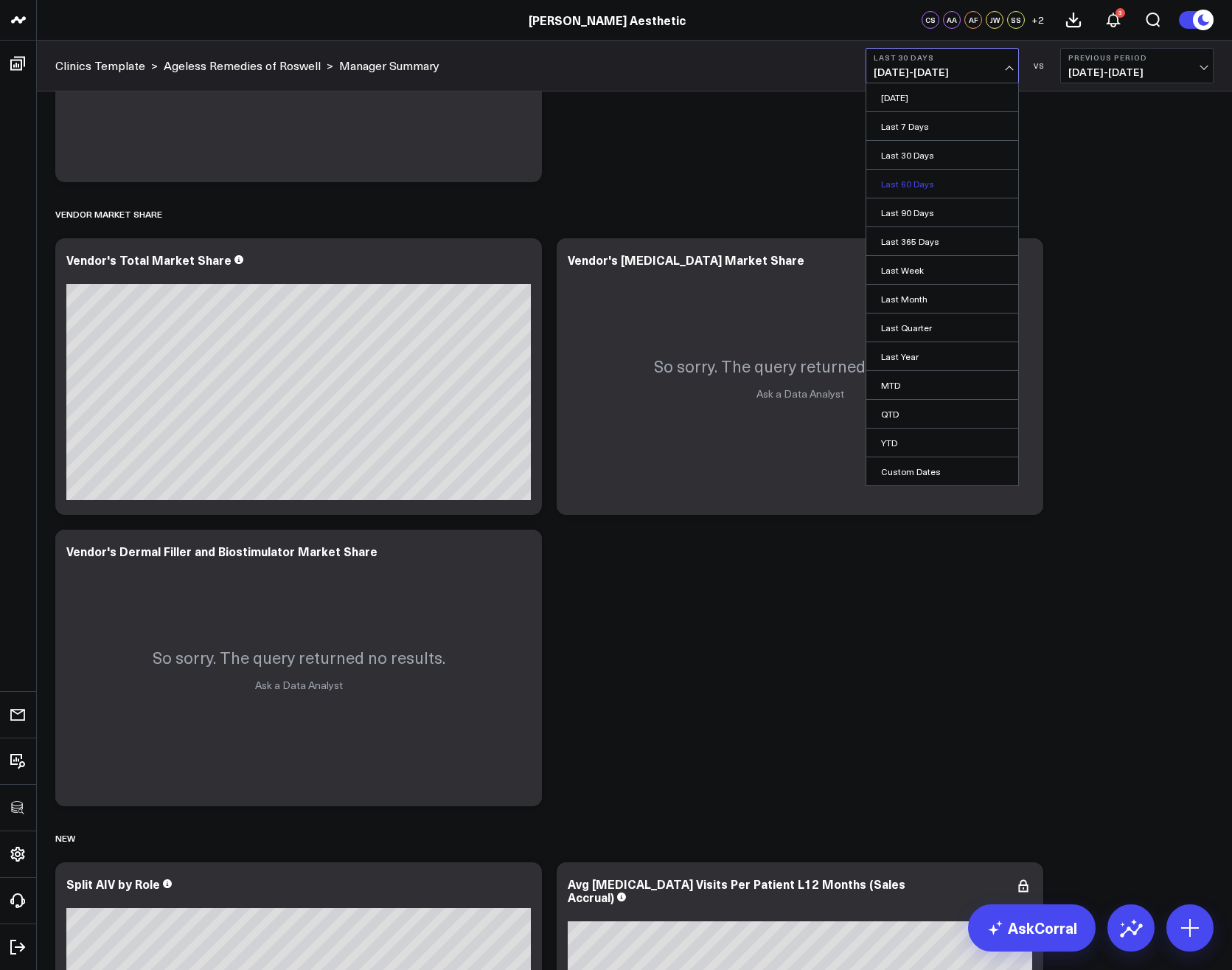
click at [916, 191] on link "Last 60 Days" at bounding box center [942, 183] width 152 height 28
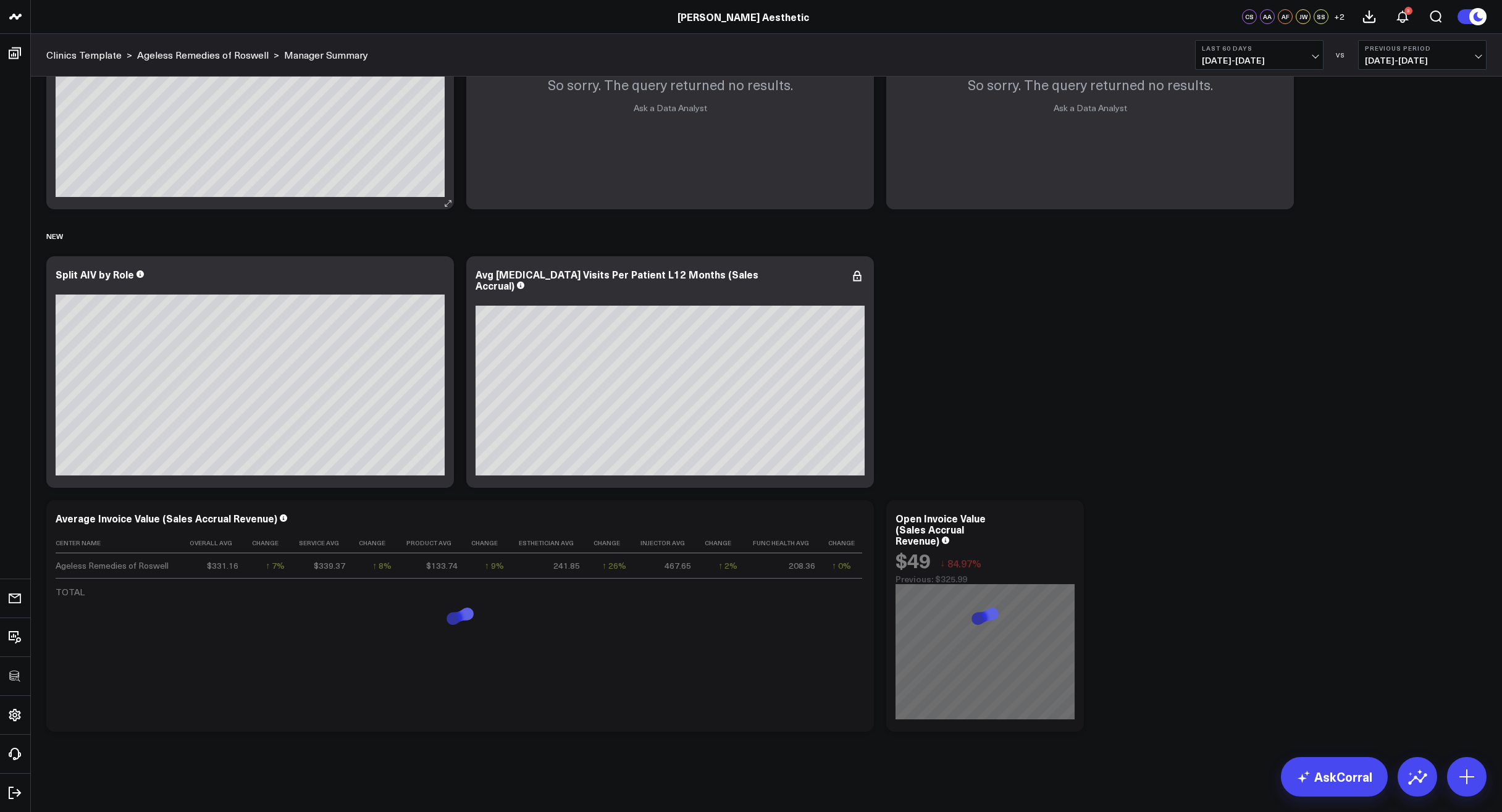
scroll to position [3527, 0]
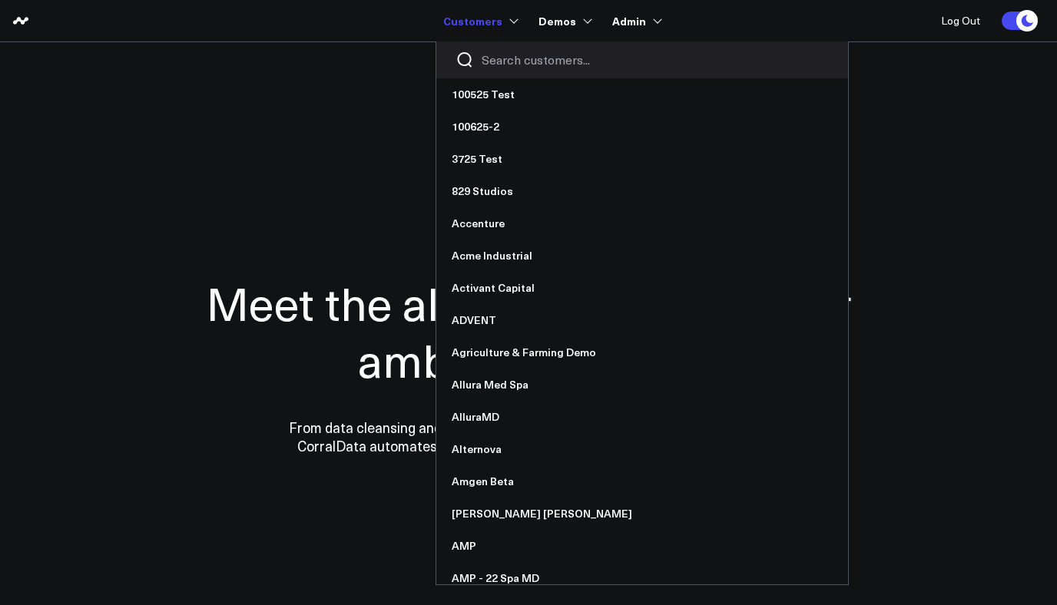
click at [498, 55] on input "Search customers input" at bounding box center [655, 59] width 347 height 17
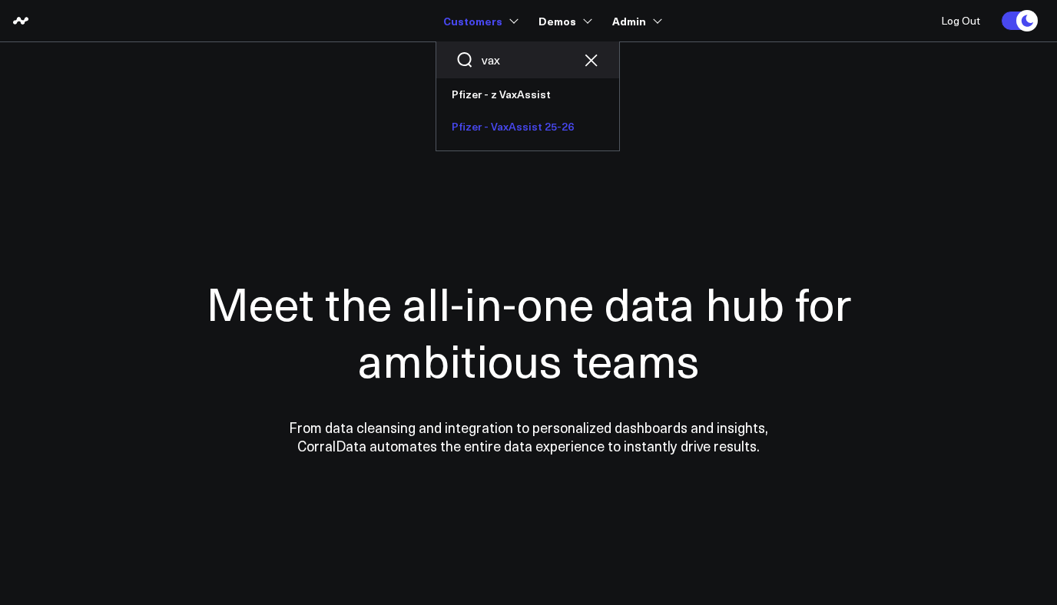
type input "vax"
click at [521, 123] on link "Pfizer - VaxAssist 25-26" at bounding box center [527, 127] width 183 height 32
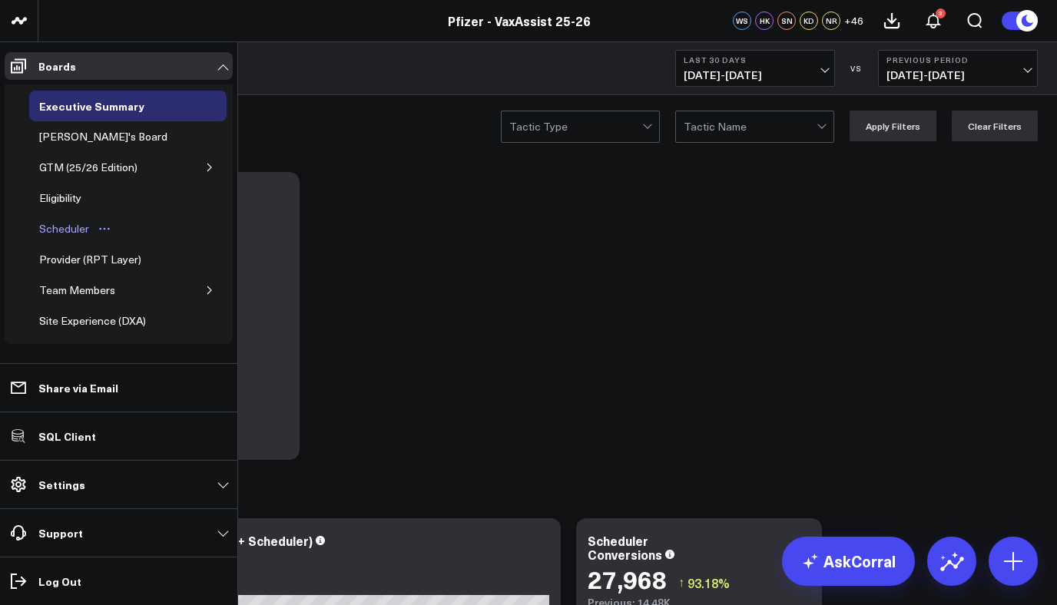
click at [58, 220] on div "Scheduler" at bounding box center [64, 229] width 58 height 18
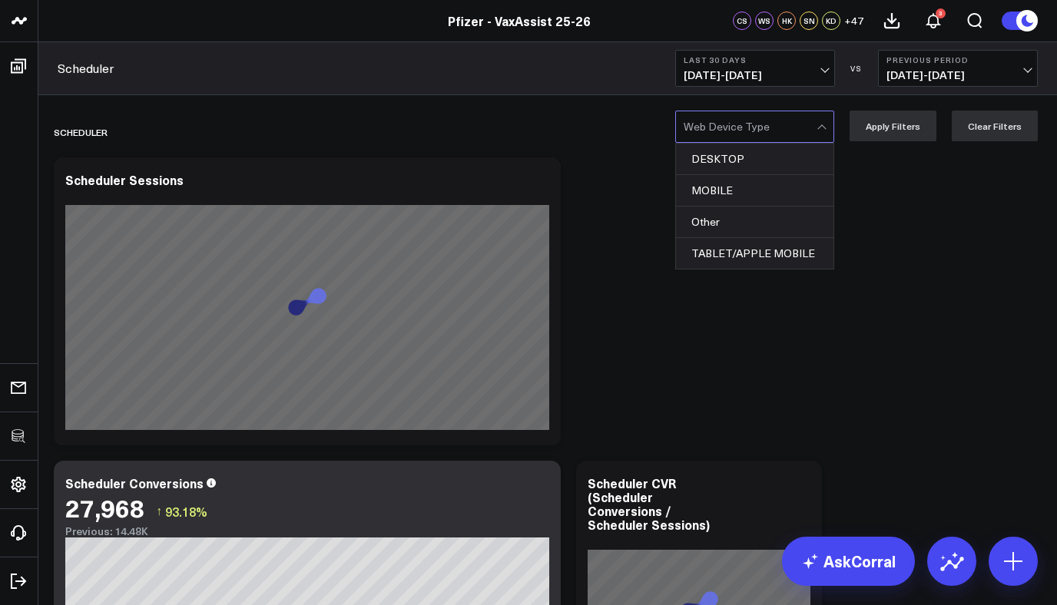
drag, startPoint x: 766, startPoint y: 162, endPoint x: 918, endPoint y: 151, distance: 151.7
click at [766, 162] on div "DESKTOP" at bounding box center [754, 159] width 157 height 31
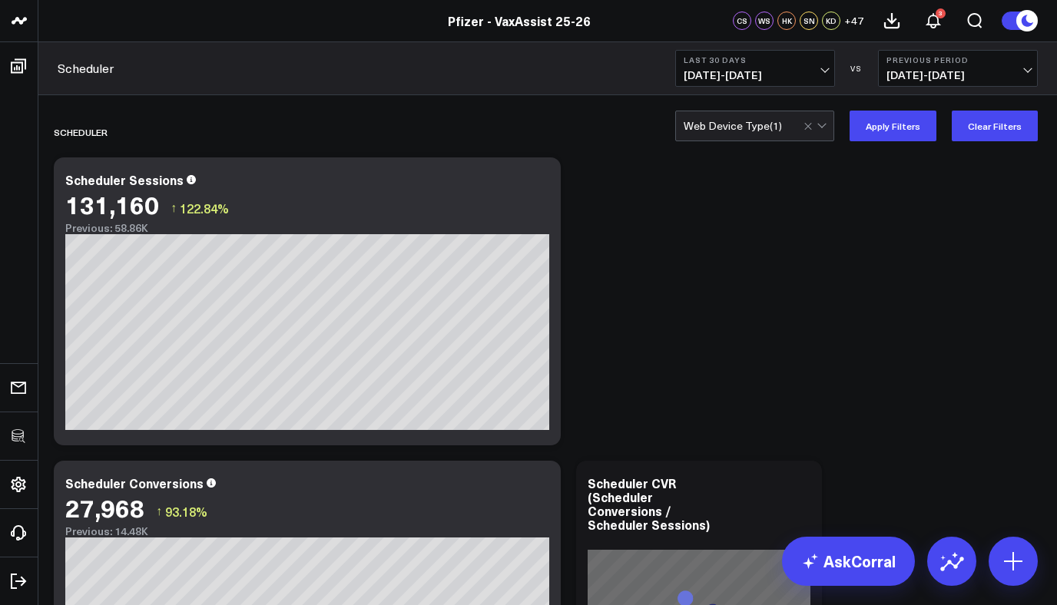
click at [890, 134] on button "Apply Filters" at bounding box center [892, 126] width 87 height 31
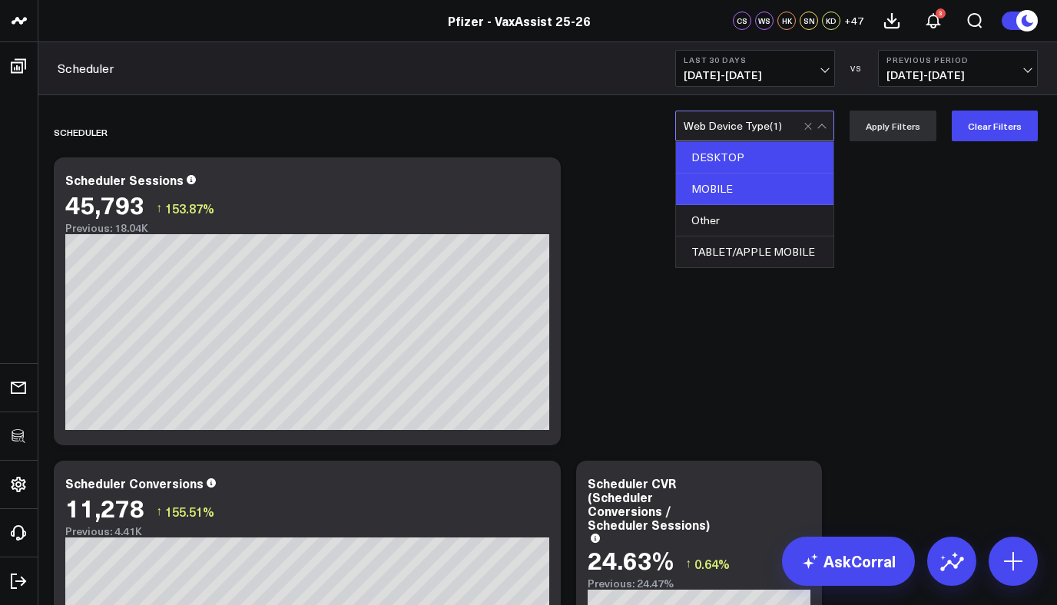
click at [740, 192] on div "MOBILE" at bounding box center [754, 189] width 157 height 31
click at [739, 160] on div "DESKTOP" at bounding box center [754, 157] width 157 height 31
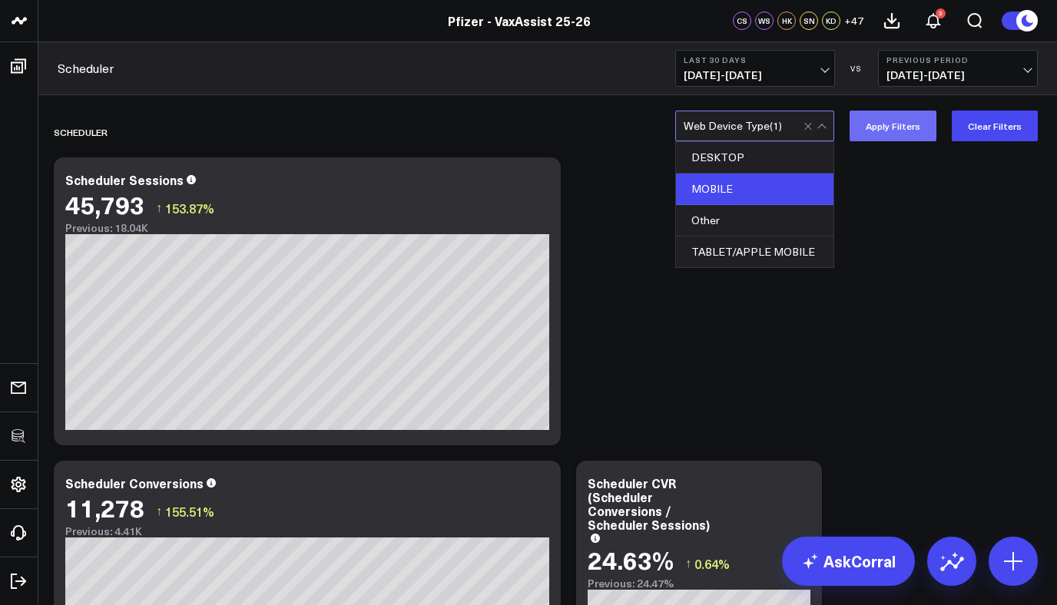
click at [885, 131] on button "Apply Filters" at bounding box center [892, 126] width 87 height 31
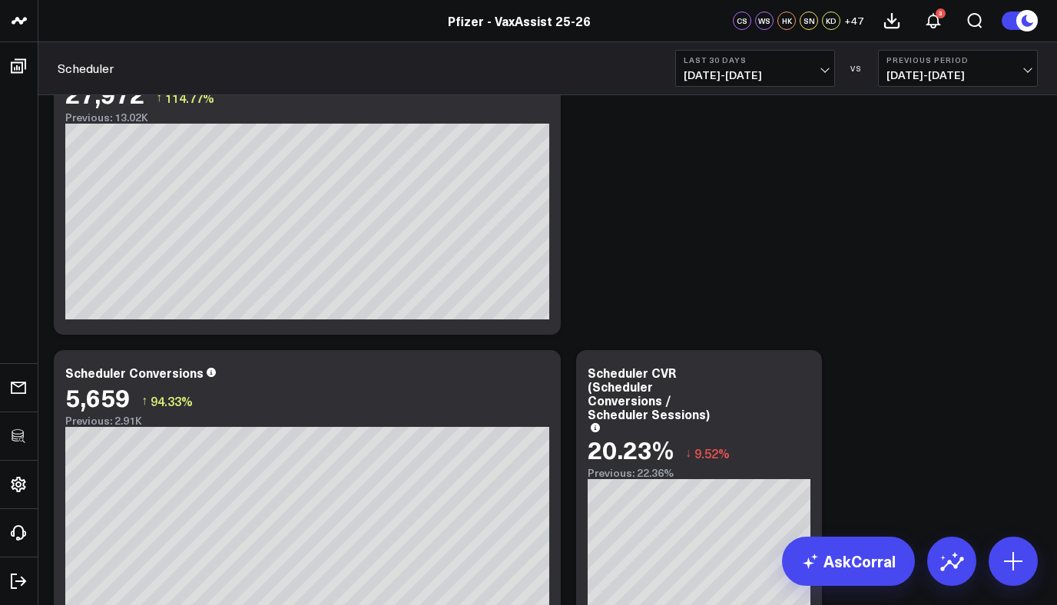
scroll to position [151, 0]
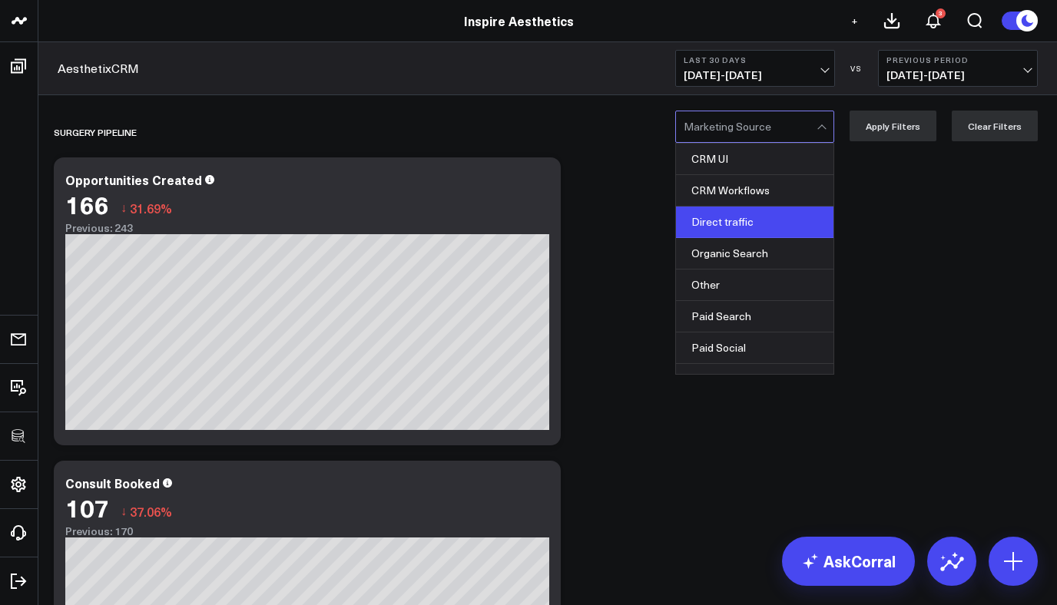
scroll to position [29, 0]
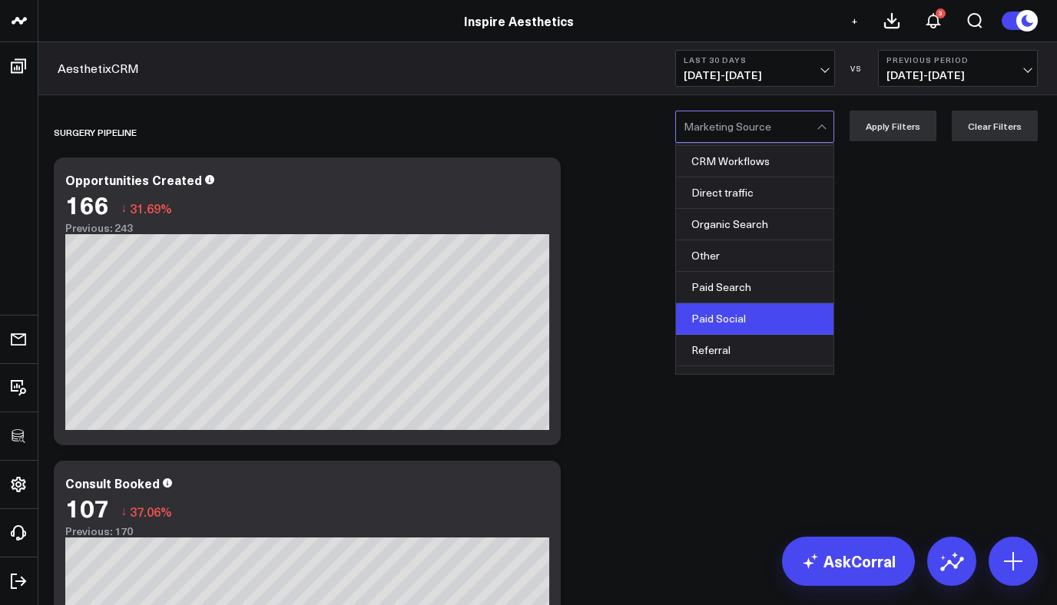
click at [772, 308] on div "Paid Social" at bounding box center [754, 318] width 157 height 31
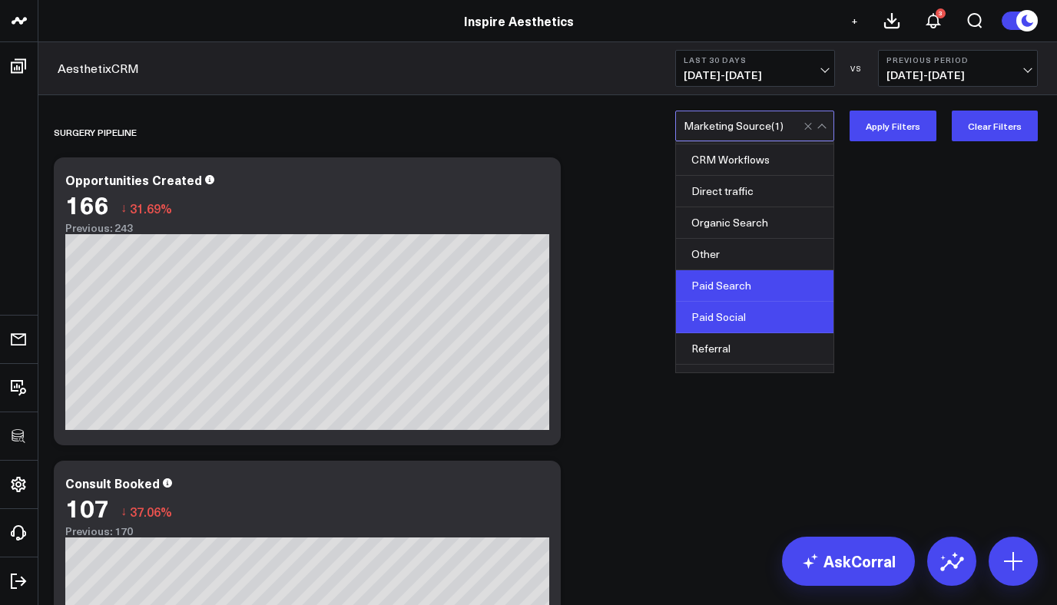
click at [772, 298] on div "Paid Search" at bounding box center [754, 285] width 157 height 31
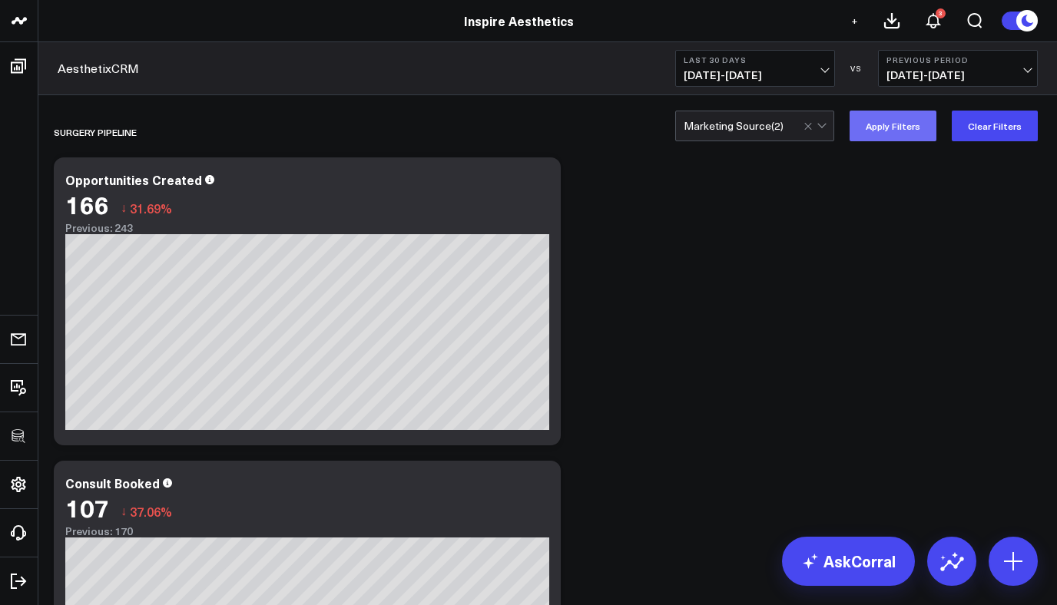
click at [921, 121] on button "Apply Filters" at bounding box center [892, 126] width 87 height 31
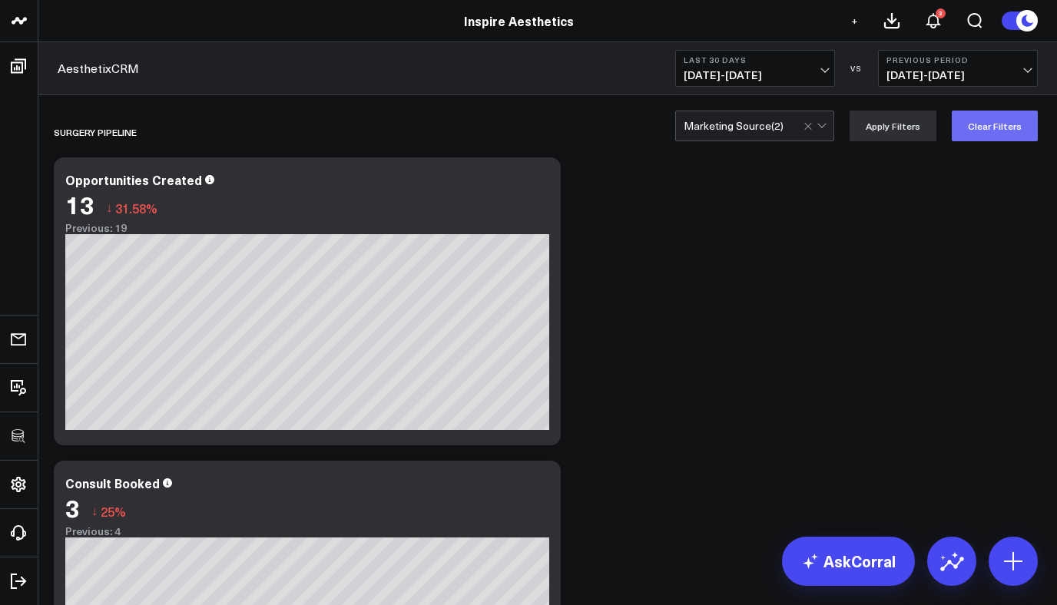
click at [966, 127] on button "Clear Filters" at bounding box center [995, 126] width 86 height 31
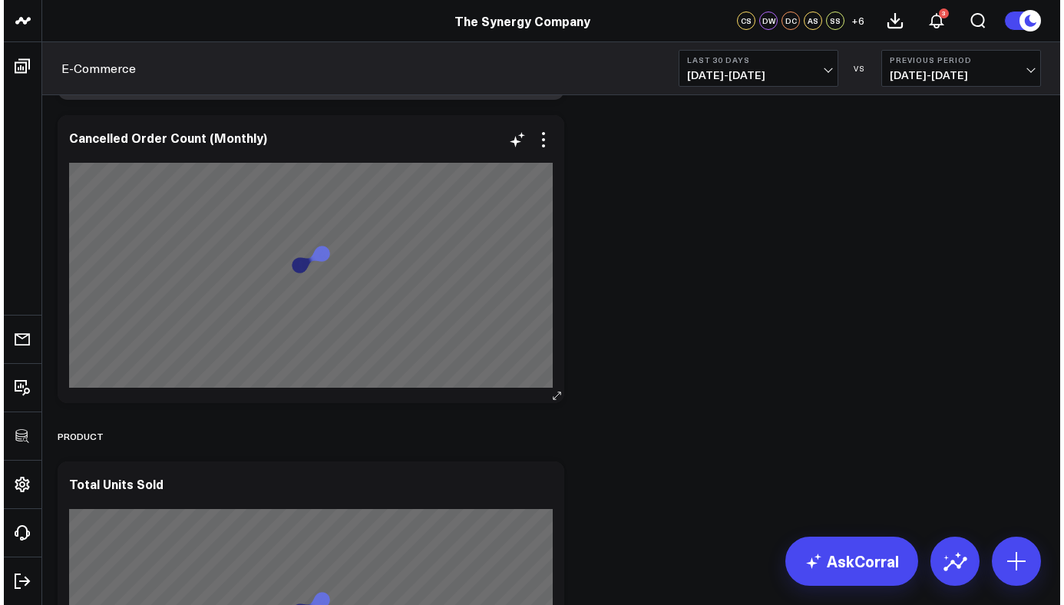
scroll to position [4708, 0]
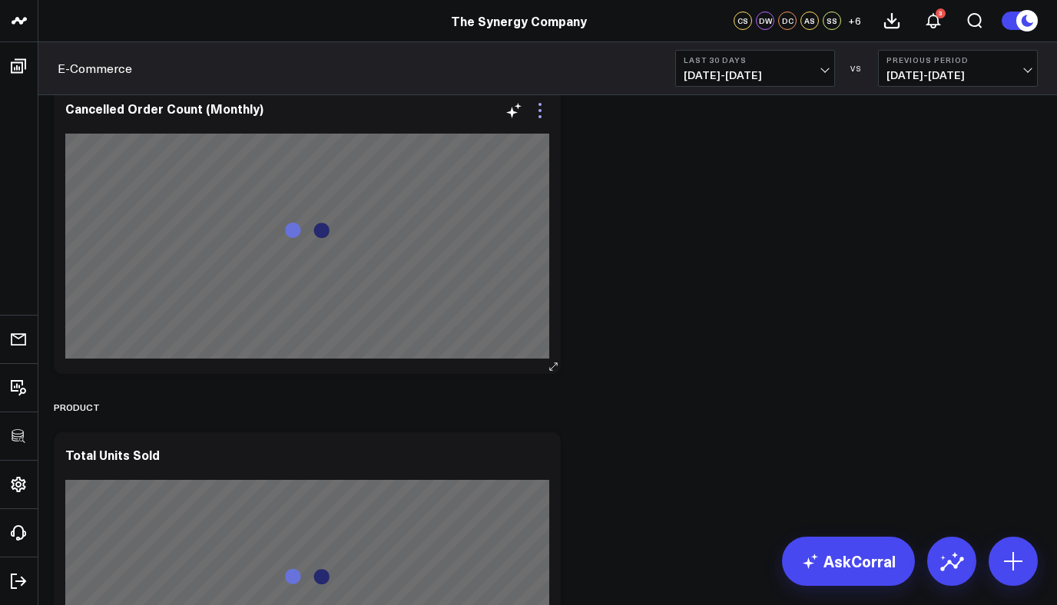
click at [541, 110] on icon at bounding box center [540, 110] width 18 height 18
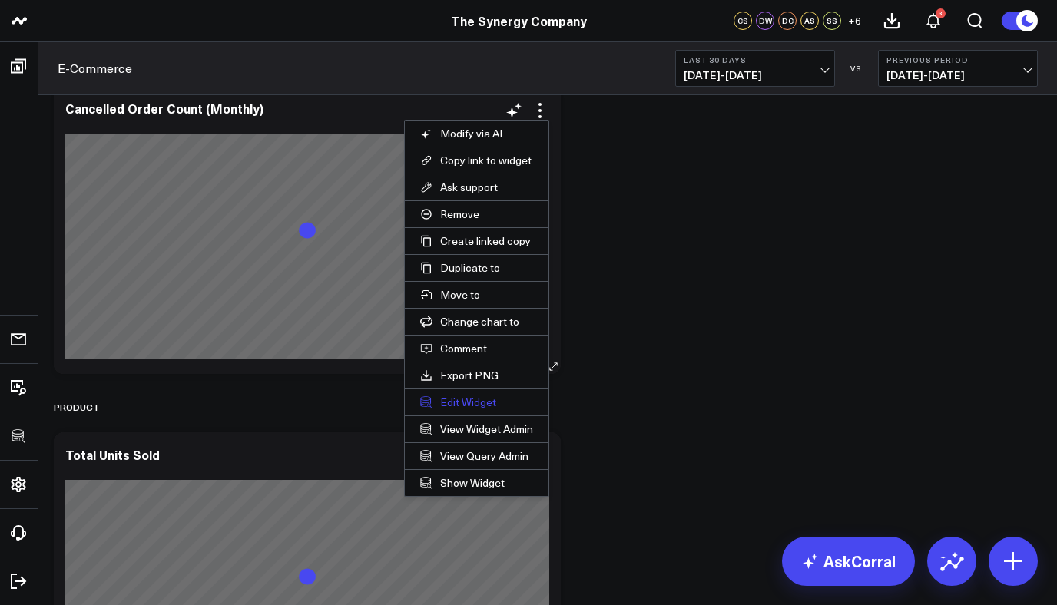
click at [481, 400] on button "Edit Widget" at bounding box center [477, 402] width 144 height 26
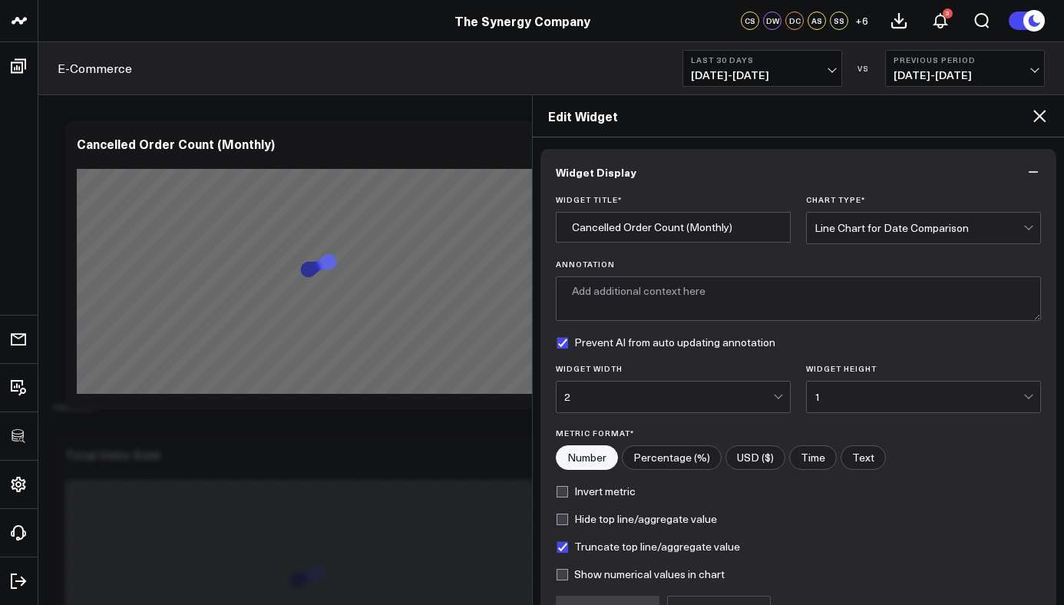
scroll to position [164, 0]
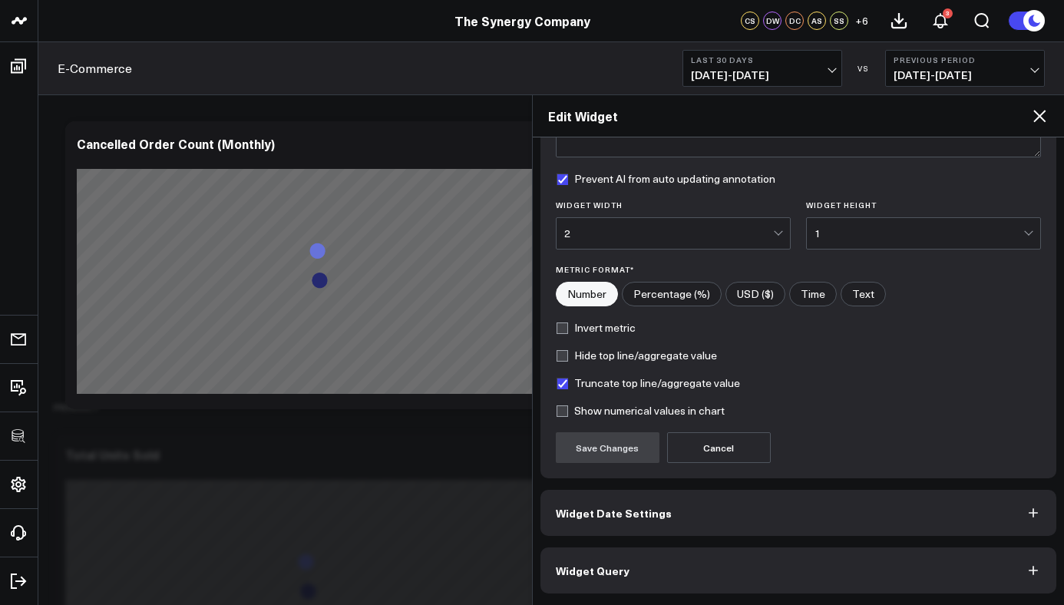
click at [627, 562] on button "Widget Query" at bounding box center [799, 571] width 517 height 46
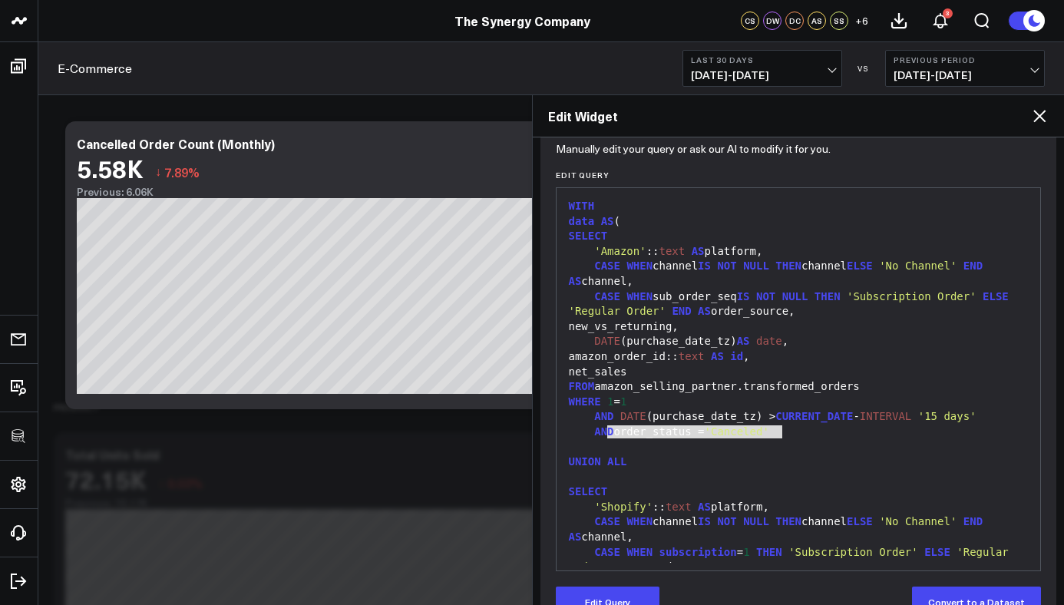
drag, startPoint x: 821, startPoint y: 436, endPoint x: 608, endPoint y: 438, distance: 212.7
click at [608, 438] on div "AND order_status = 'Canceled'" at bounding box center [798, 432] width 469 height 15
click at [607, 438] on span "AND" at bounding box center [603, 431] width 19 height 12
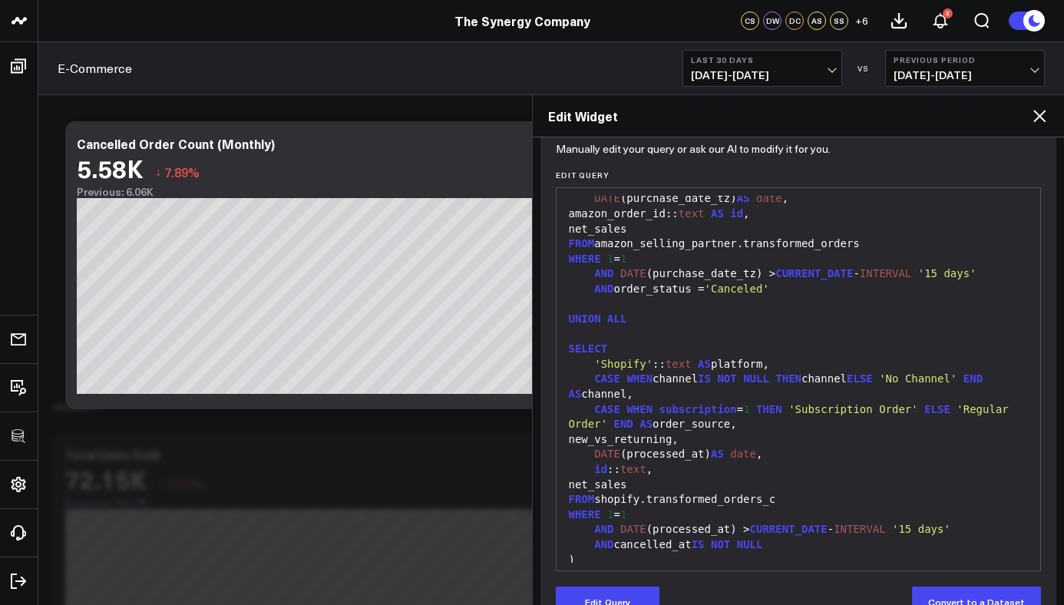
scroll to position [133, 0]
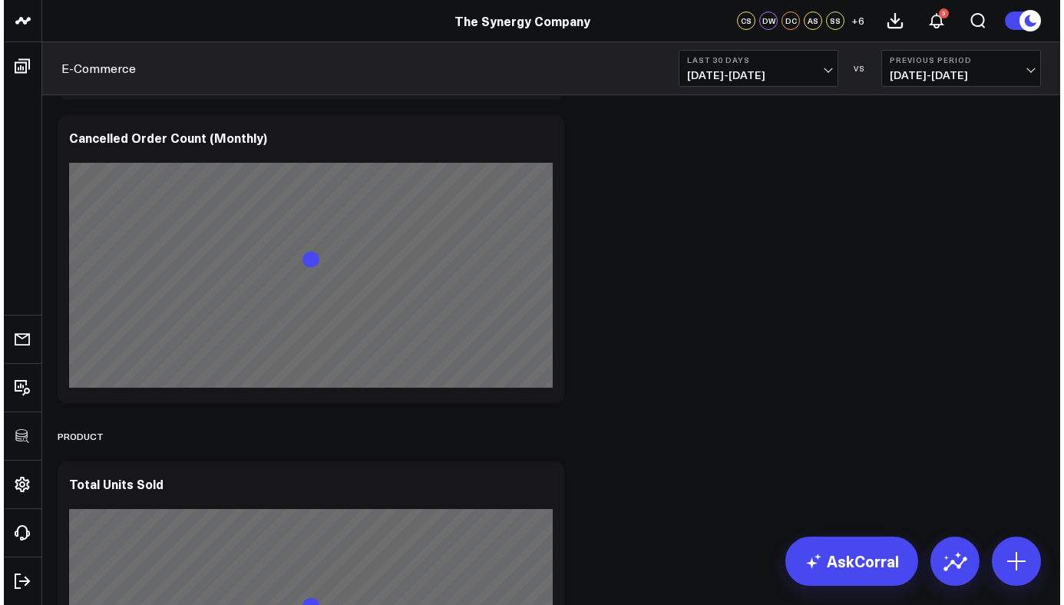
scroll to position [4708, 0]
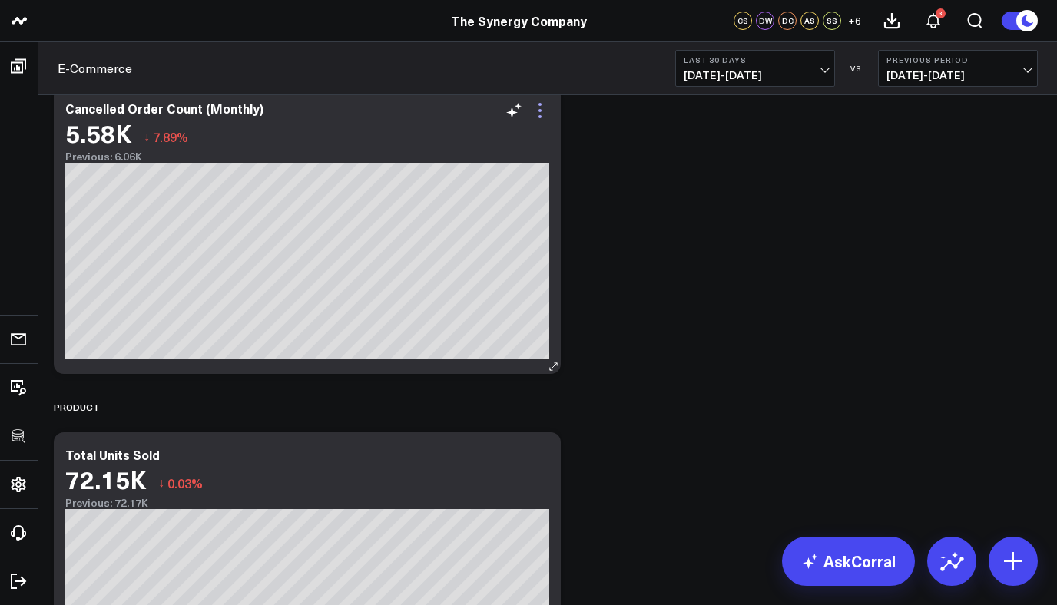
click at [538, 115] on icon at bounding box center [540, 110] width 18 height 18
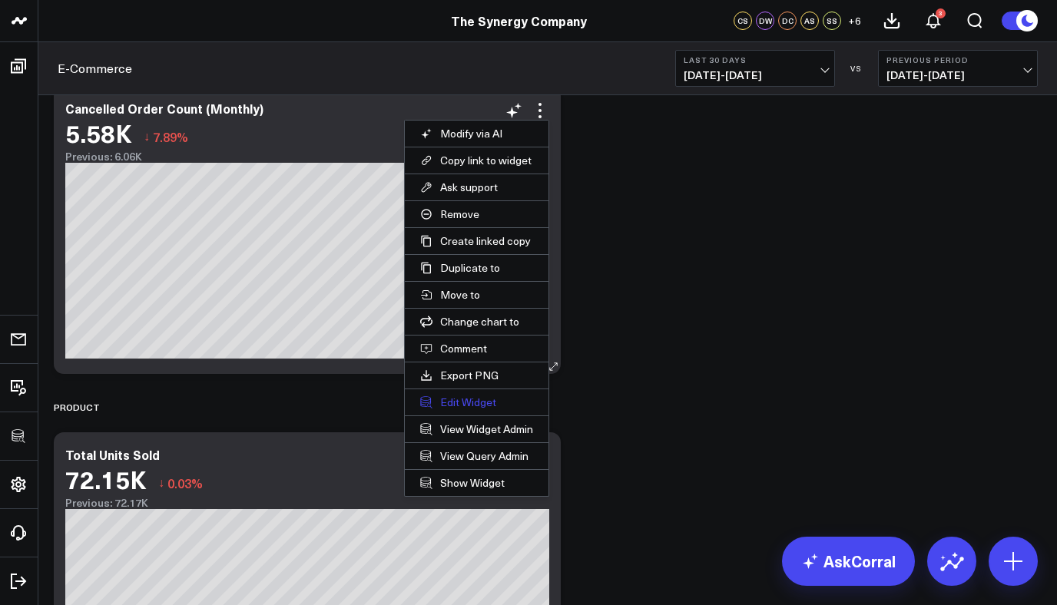
click at [475, 398] on button "Edit Widget" at bounding box center [477, 402] width 144 height 26
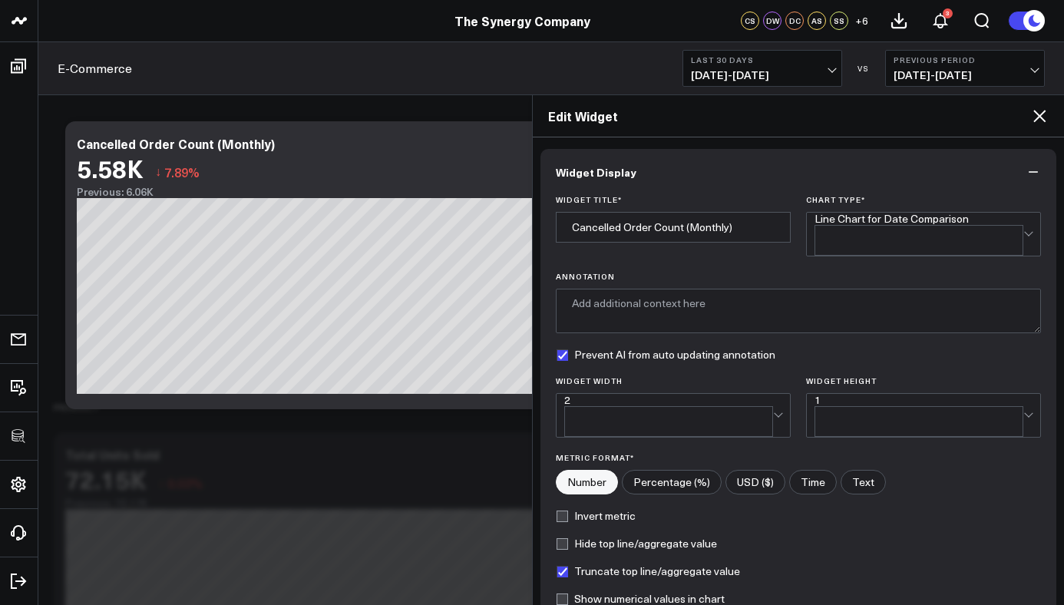
scroll to position [164, 0]
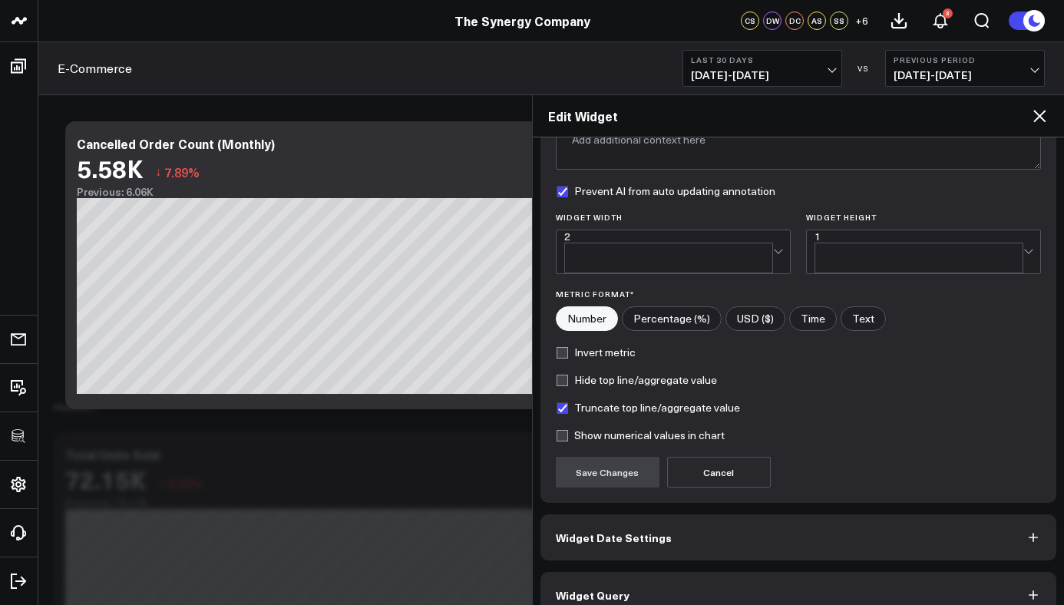
click at [691, 572] on button "Widget Query" at bounding box center [799, 595] width 517 height 46
